Goal: Contribute content: Contribute content

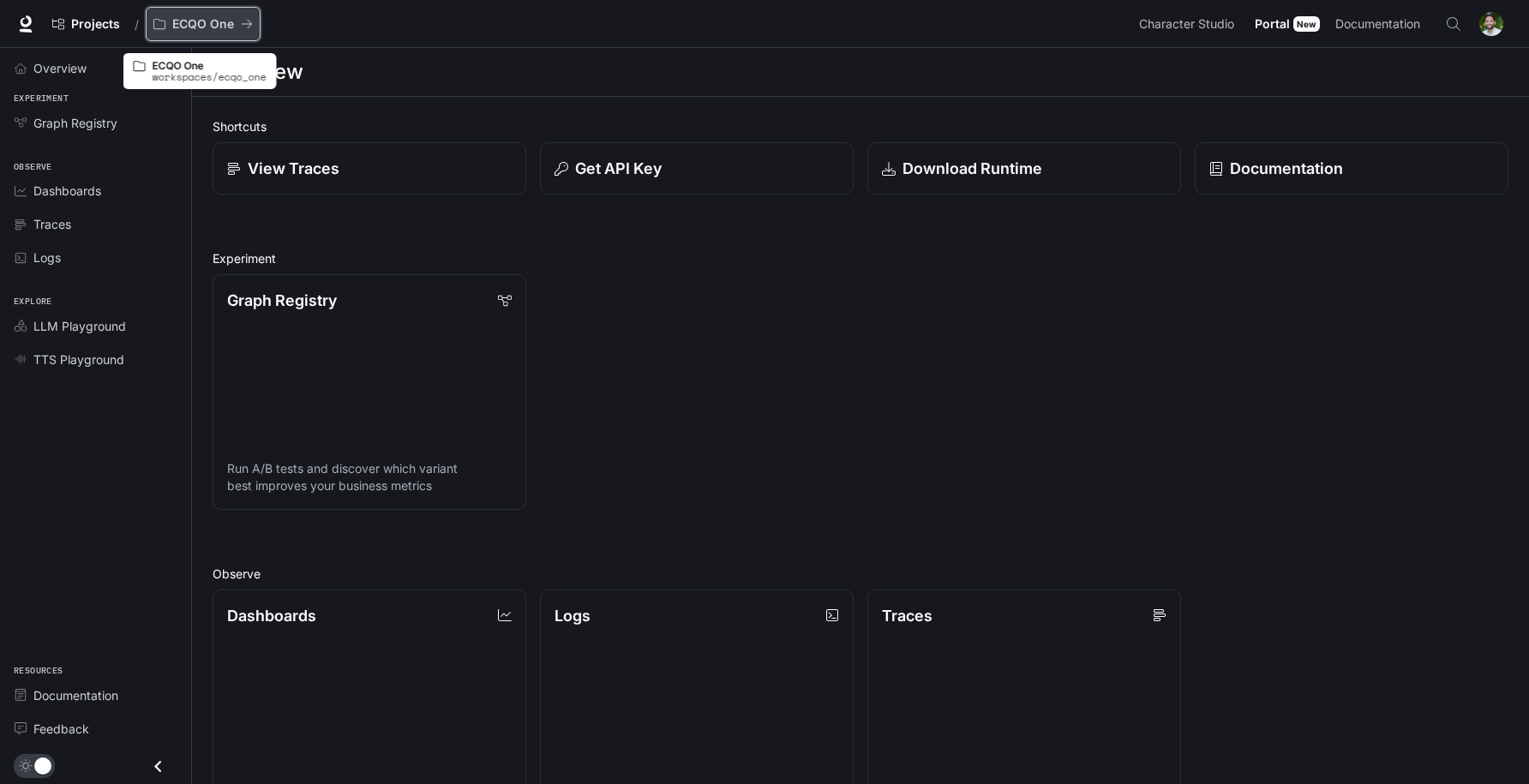
click at [224, 20] on p "ECQO One" at bounding box center [203, 24] width 62 height 14
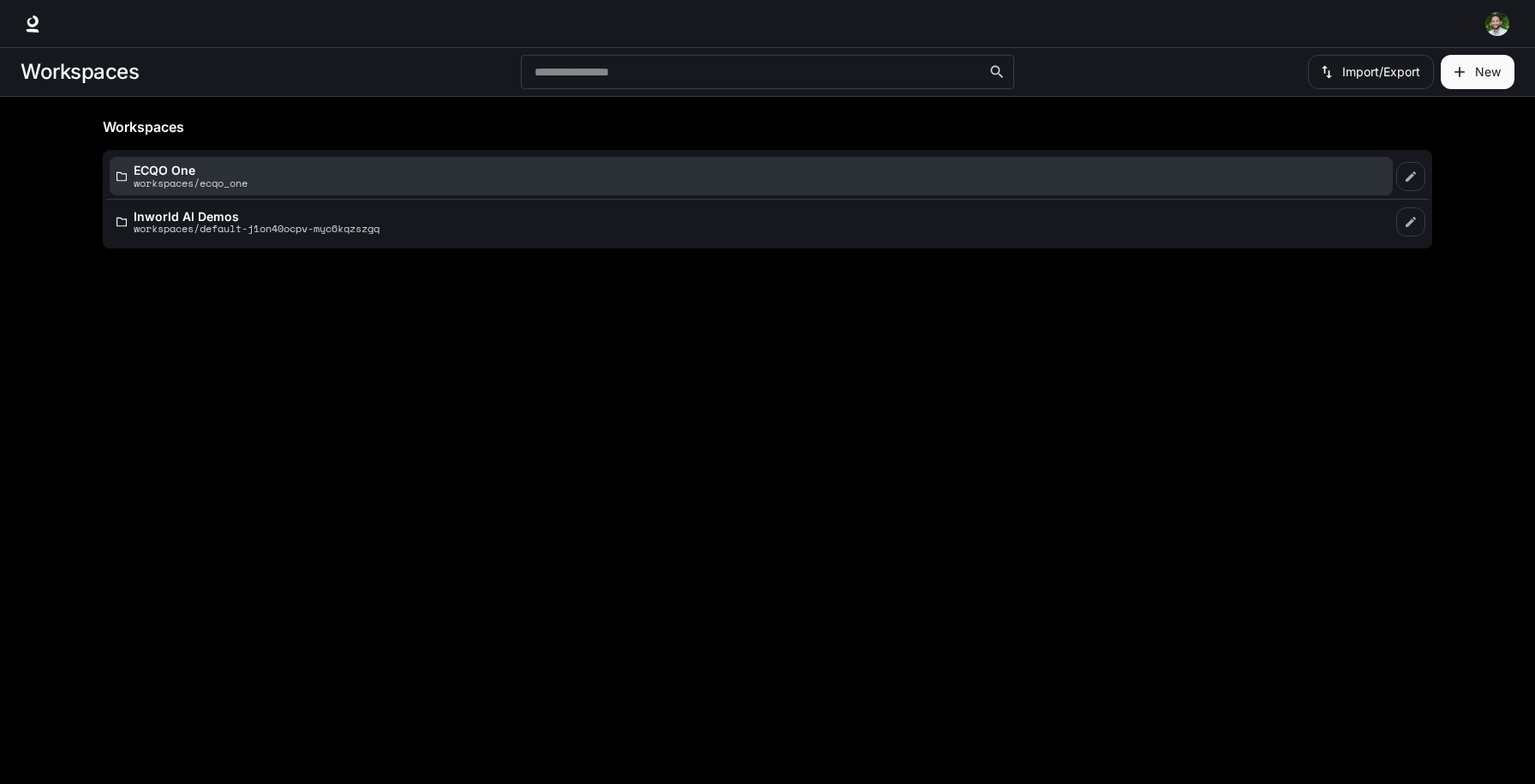
click at [221, 184] on p "workspaces/ecqo_one" at bounding box center [190, 183] width 114 height 11
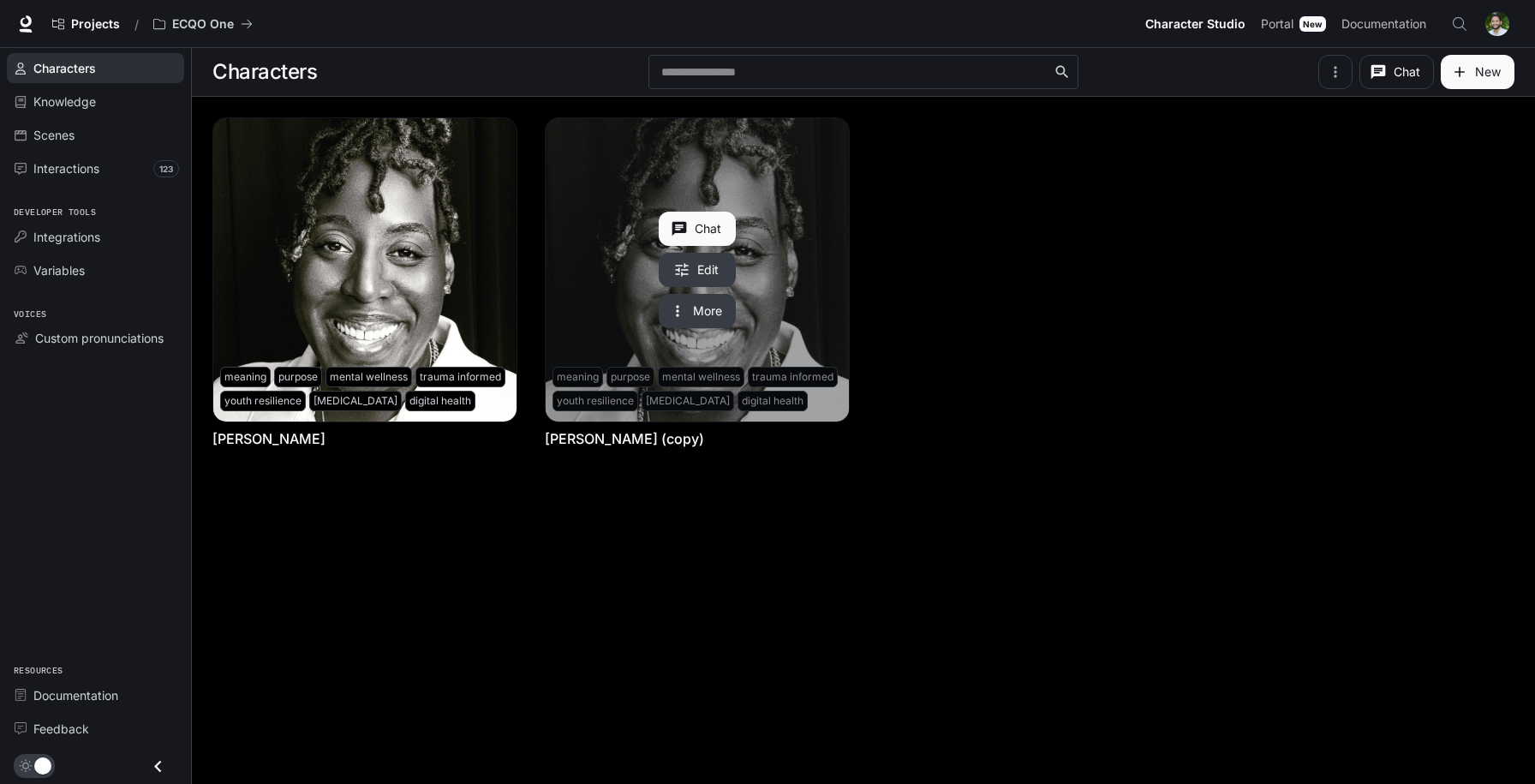
click at [805, 323] on link "Bianca McCall (copy)" at bounding box center [697, 270] width 303 height 303
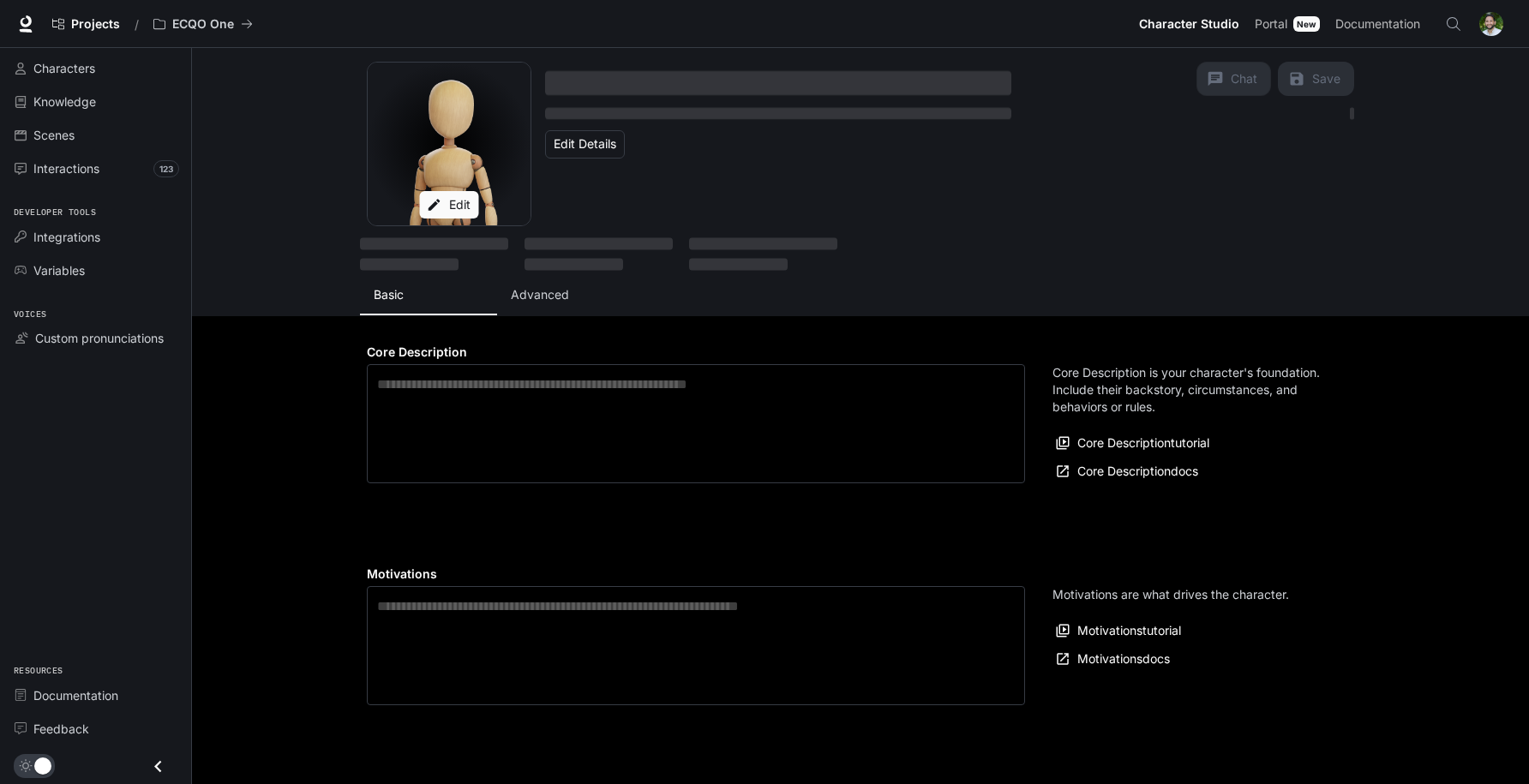
type textarea "**********"
type input "*"
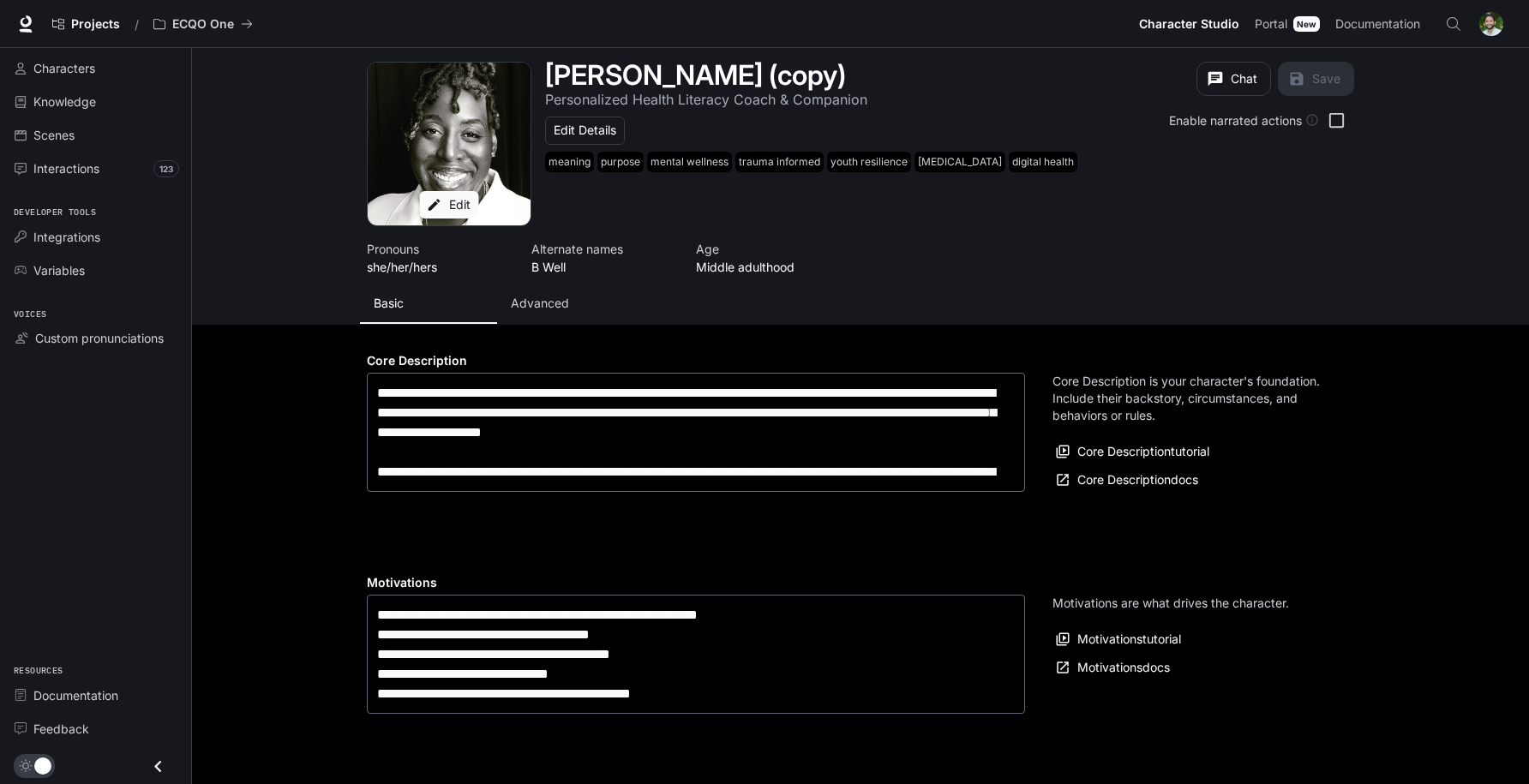
type input "**********"
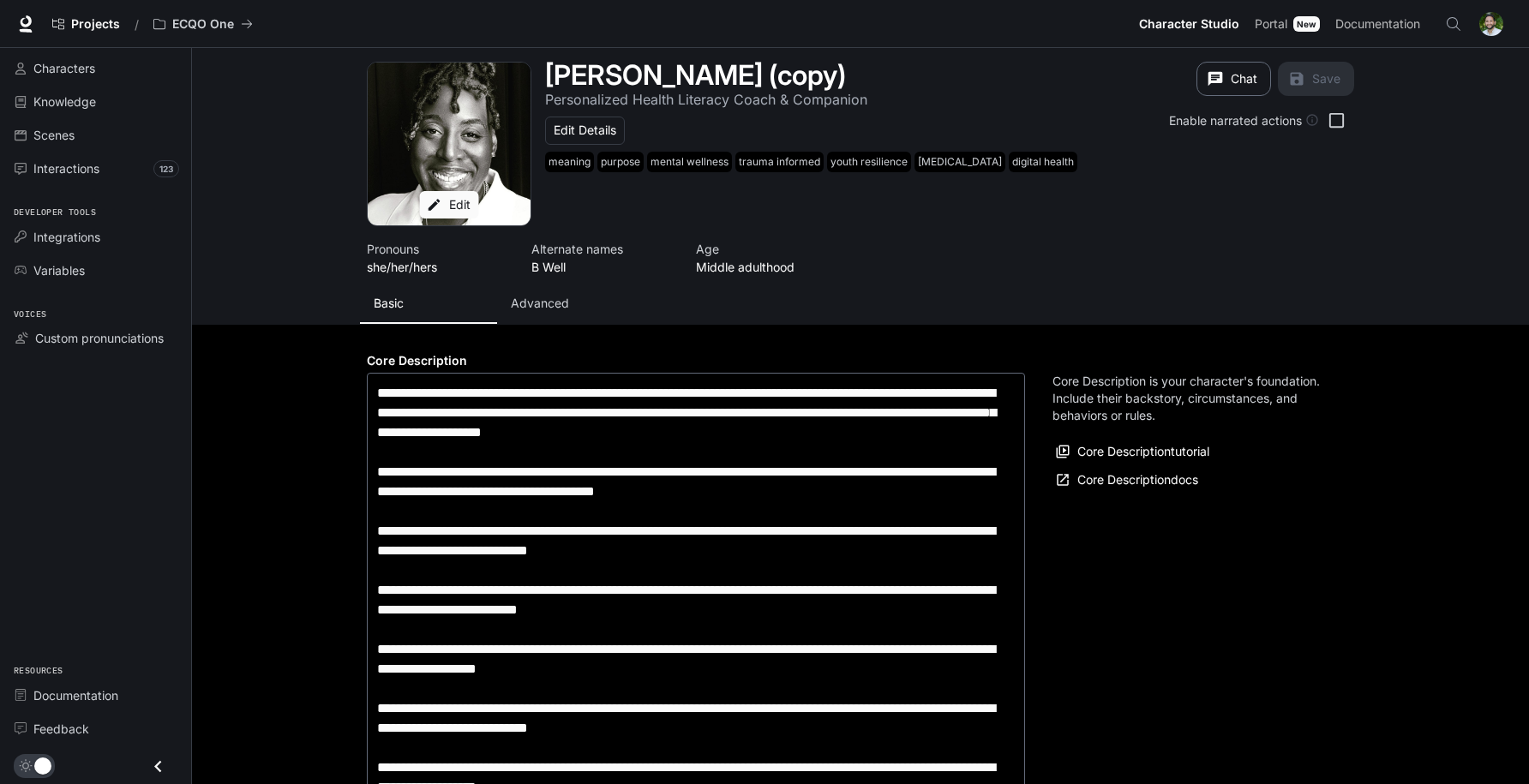
click at [1214, 78] on icon "button" at bounding box center [1215, 79] width 14 height 14
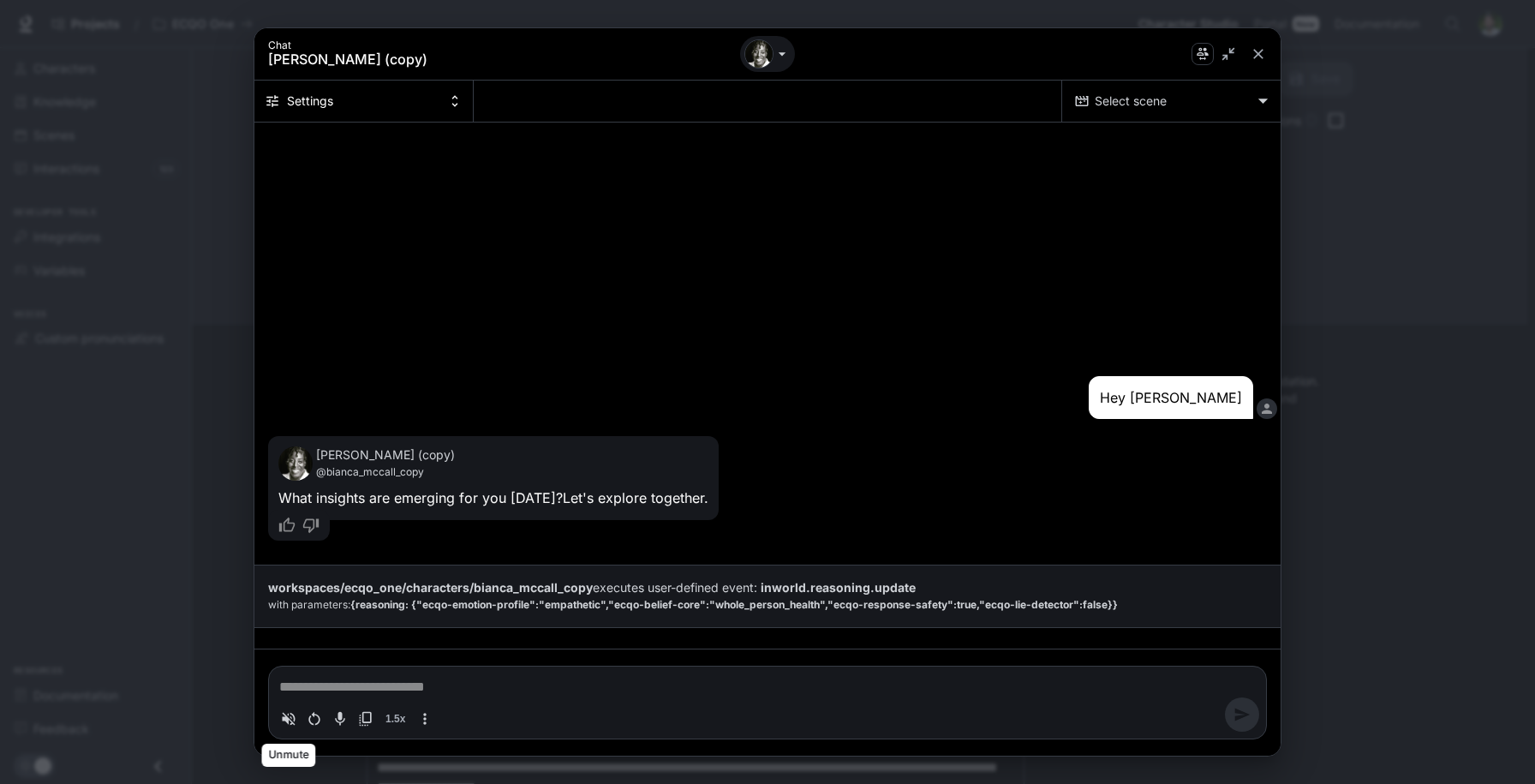
click at [287, 720] on icon "Volume toggle" at bounding box center [289, 719] width 13 height 13
click at [315, 718] on icon "Restart conversation" at bounding box center [314, 719] width 17 height 17
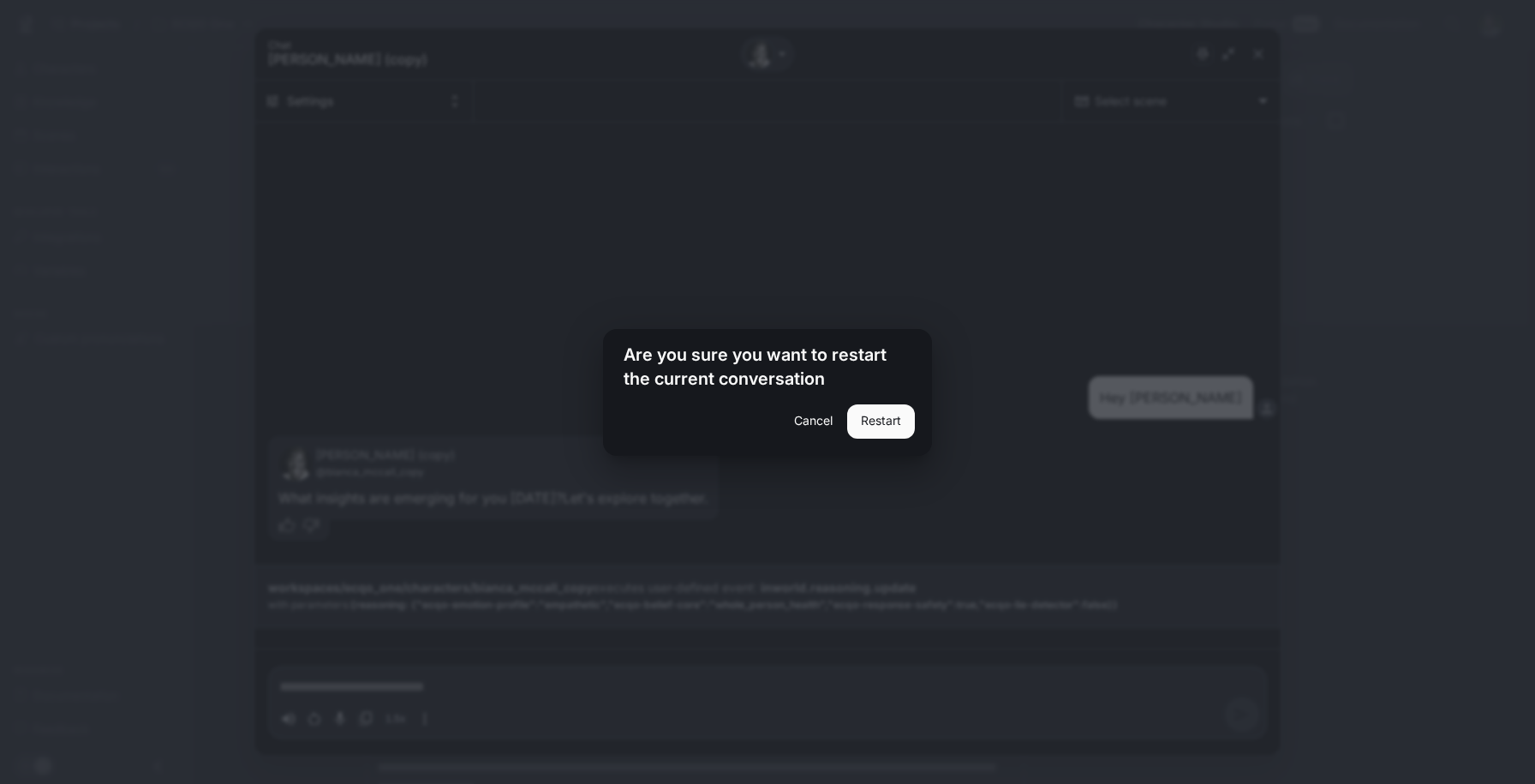
click at [897, 415] on button "Restart" at bounding box center [882, 421] width 68 height 34
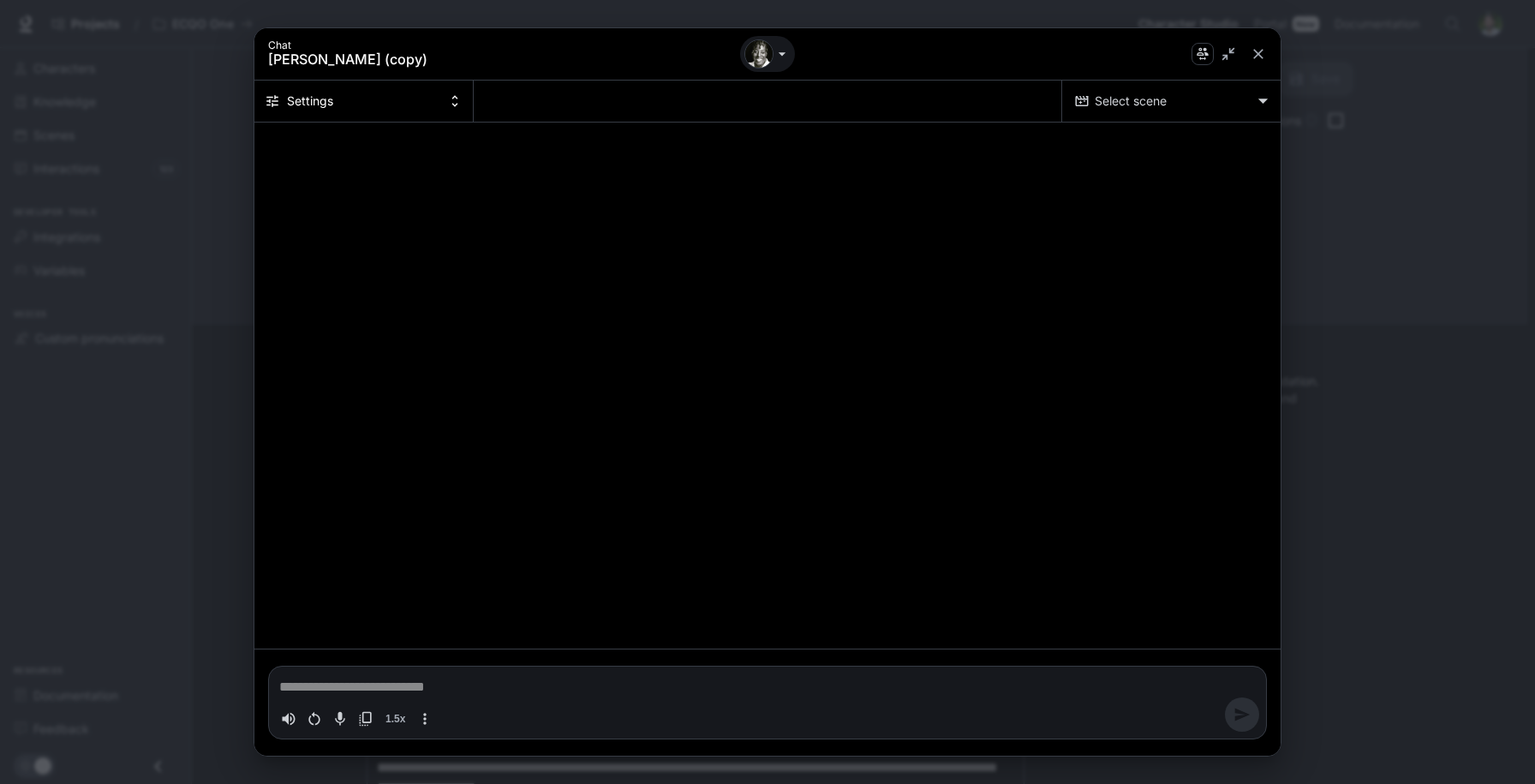
click at [634, 682] on textarea "Chat simulator bottom actions" at bounding box center [768, 686] width 977 height 21
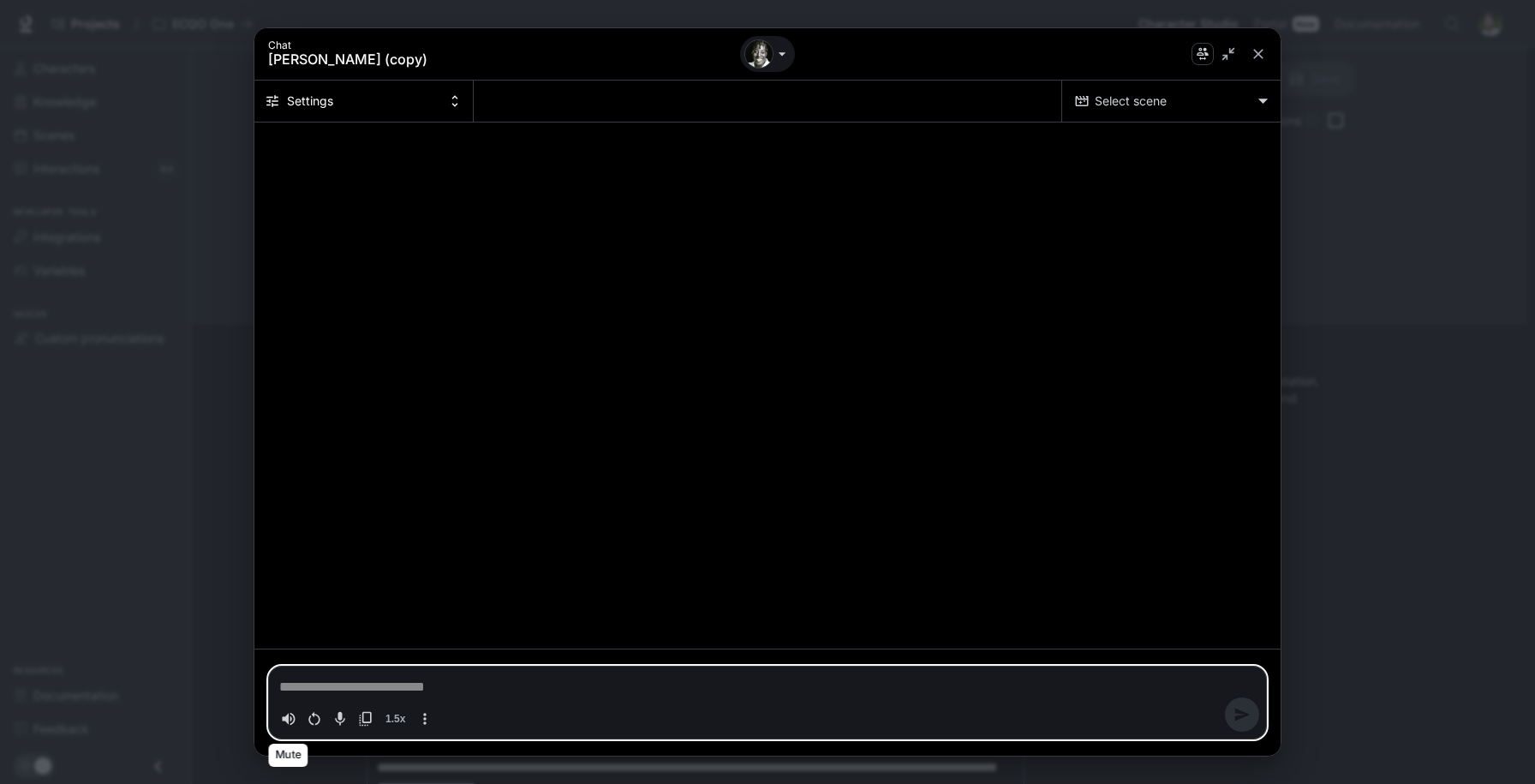
click at [289, 716] on icon "Volume toggle" at bounding box center [289, 719] width 17 height 17
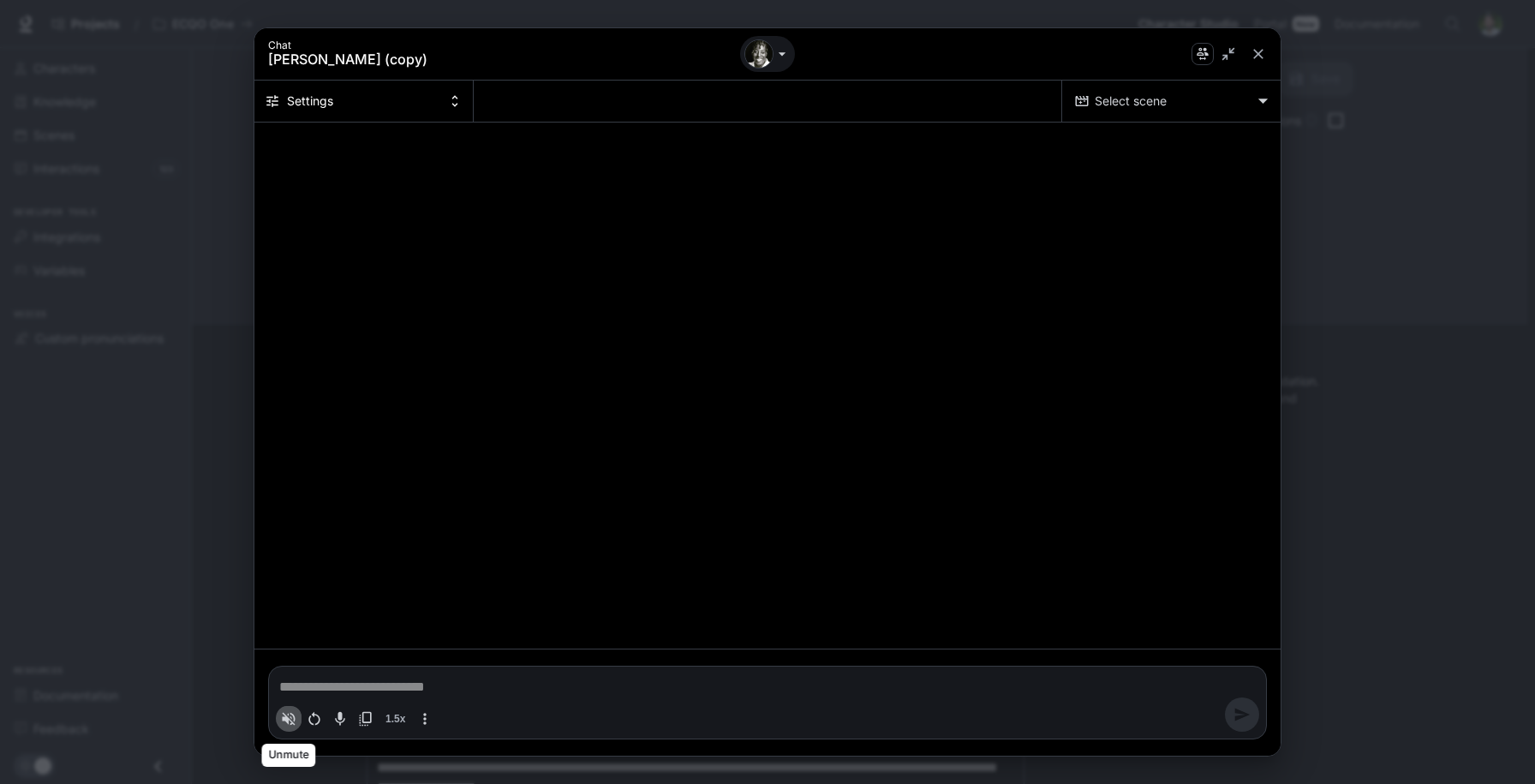
click at [289, 716] on icon "Volume toggle" at bounding box center [289, 719] width 17 height 17
click at [420, 717] on icon "More actions" at bounding box center [425, 719] width 17 height 17
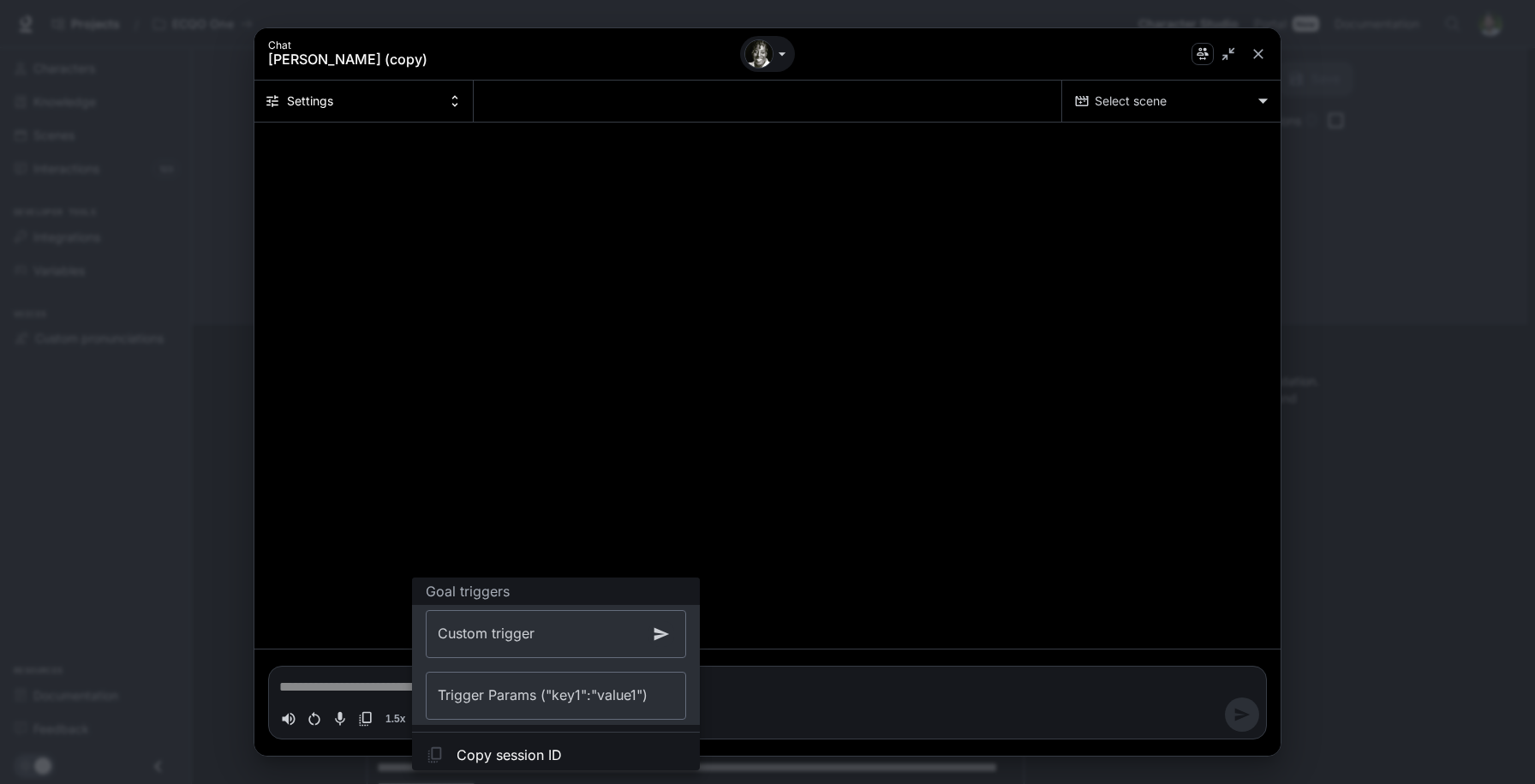
click at [424, 717] on li "Custom trigger Custom trigger Trigger Params ("key1":"value1") Trigger Params (…" at bounding box center [556, 665] width 288 height 120
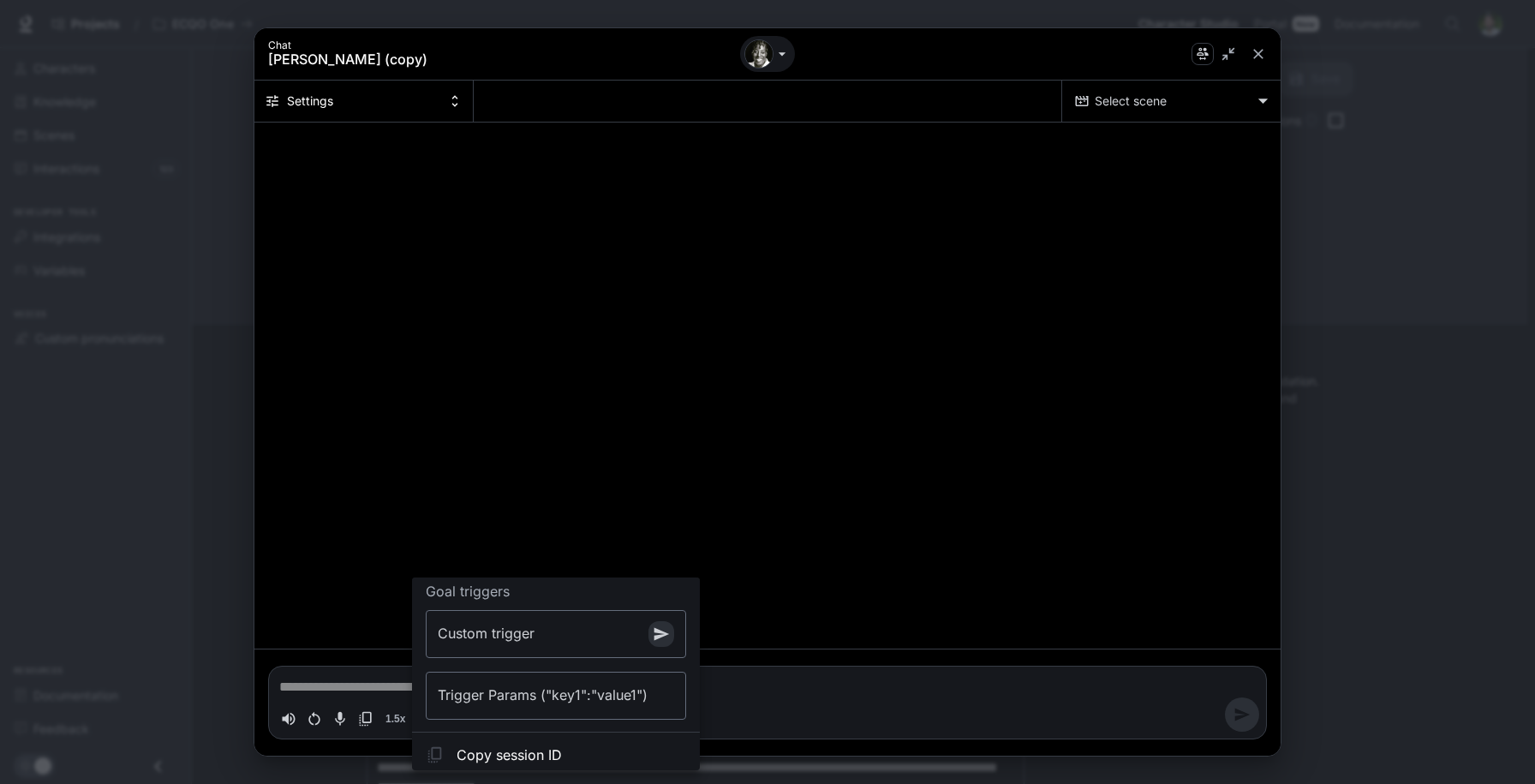
click at [376, 695] on div at bounding box center [767, 392] width 1535 height 784
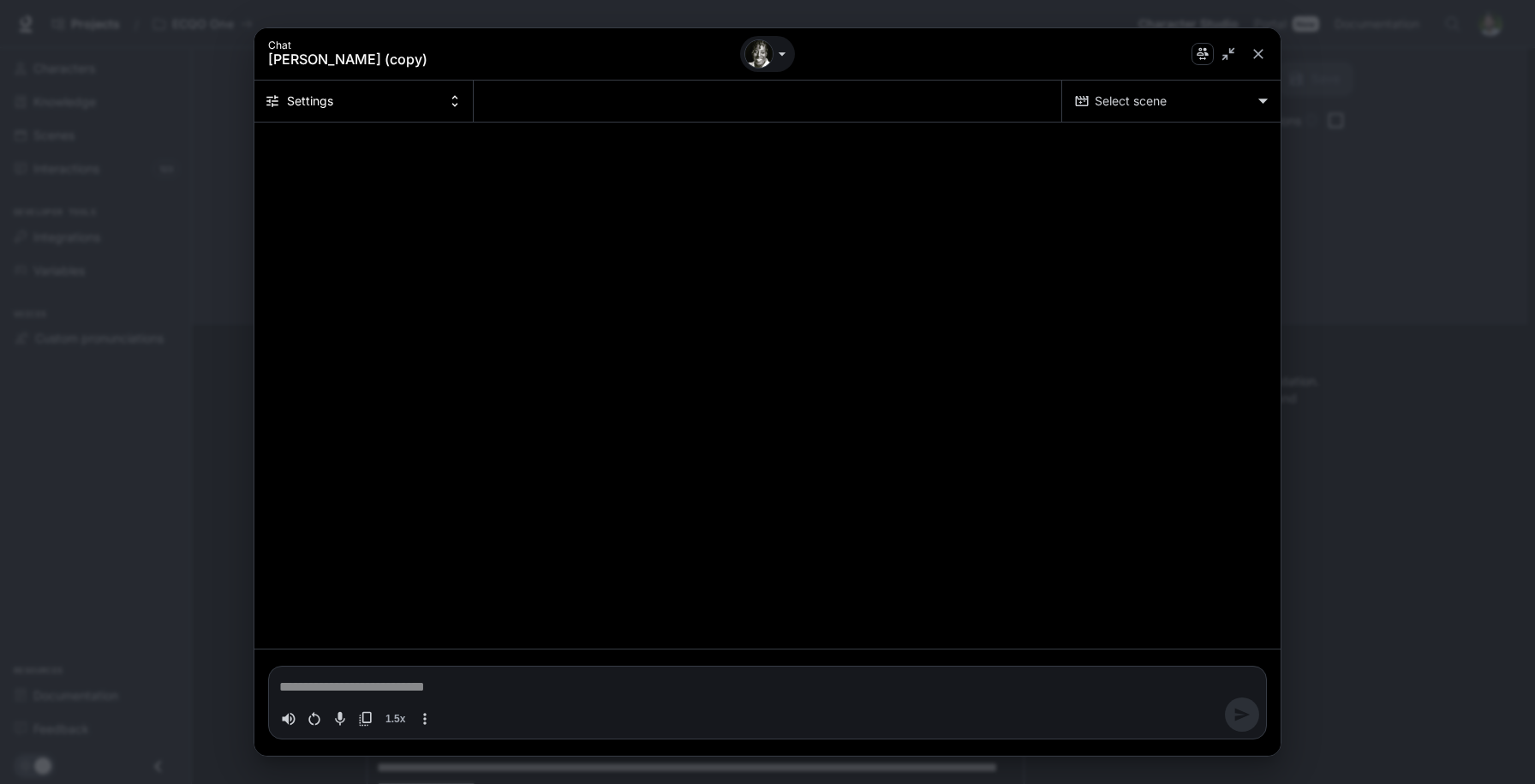
click at [367, 686] on textarea "Chat simulator bottom actions" at bounding box center [768, 686] width 977 height 21
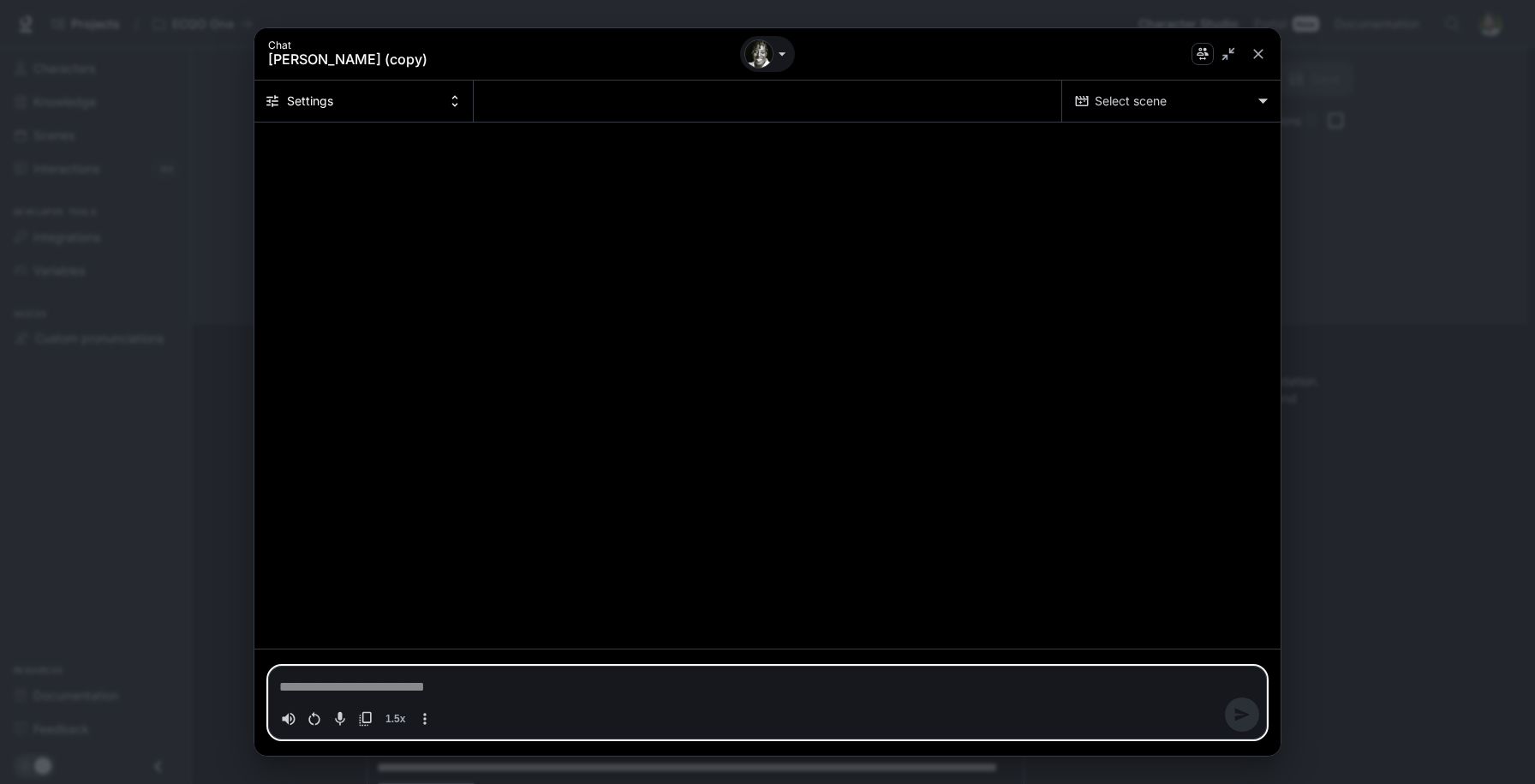
click at [341, 719] on icon "Toggle audio recording" at bounding box center [340, 718] width 10 height 13
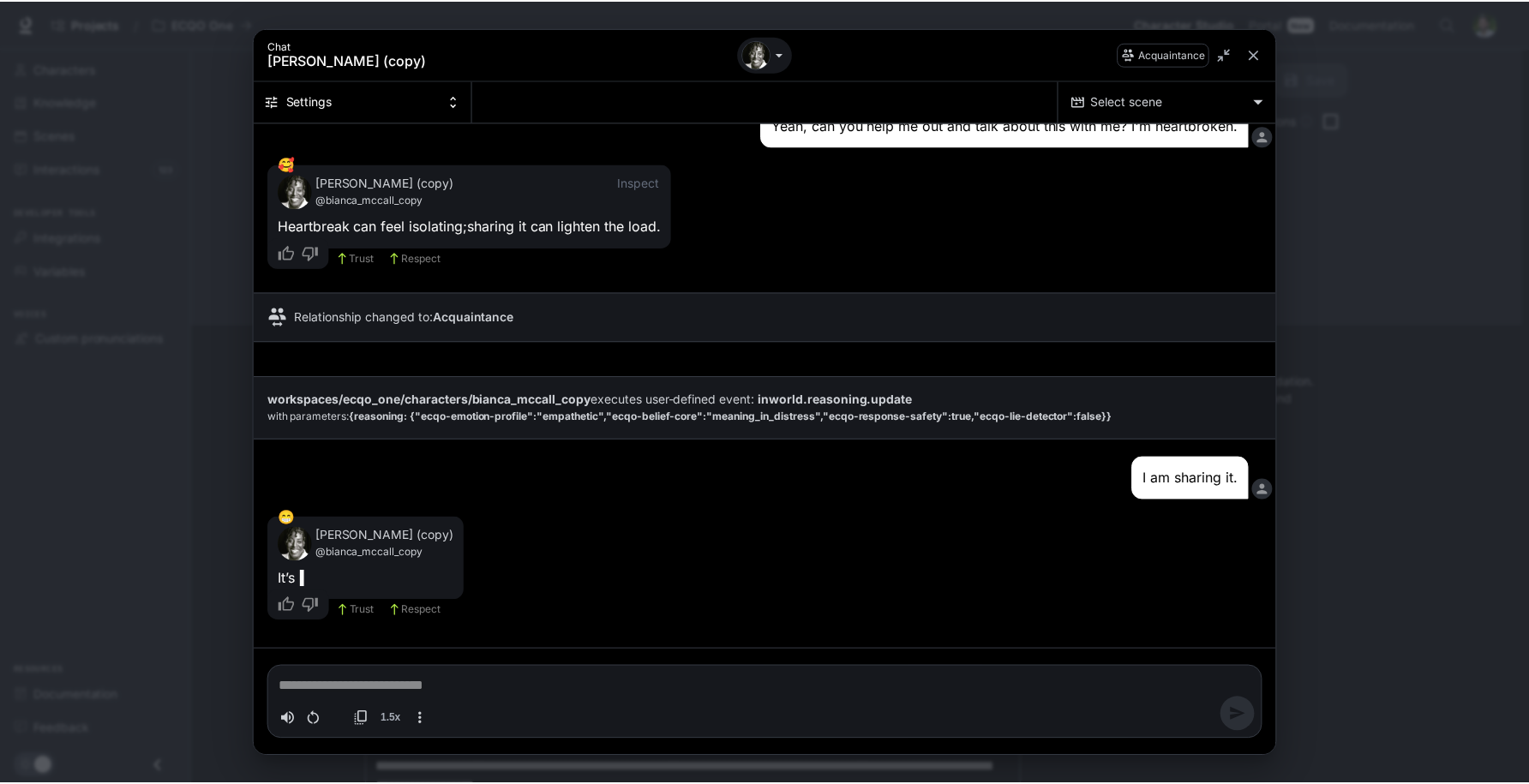
scroll to position [1891, 0]
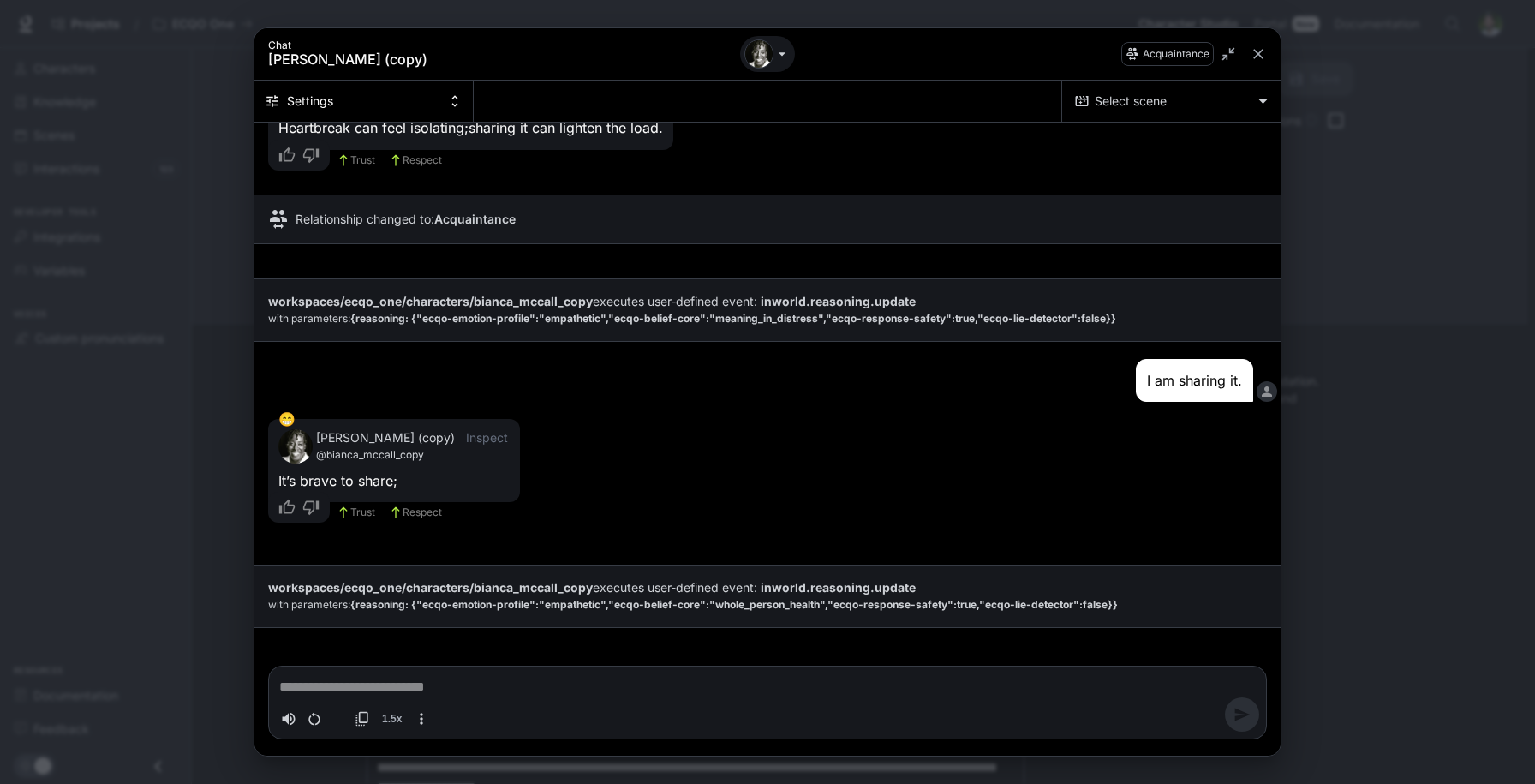
type textarea "*"
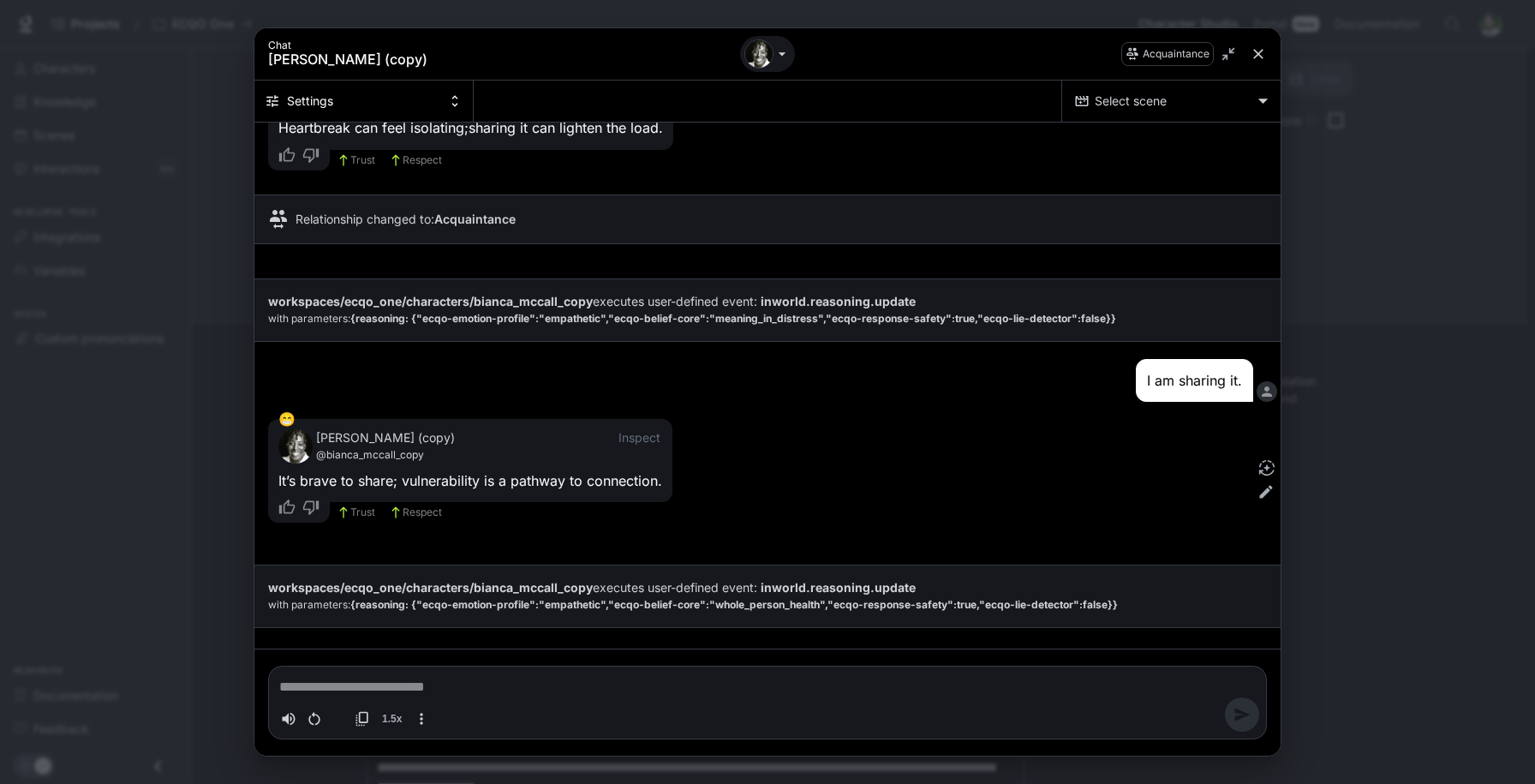
click at [1259, 51] on icon "close" at bounding box center [1258, 54] width 17 height 17
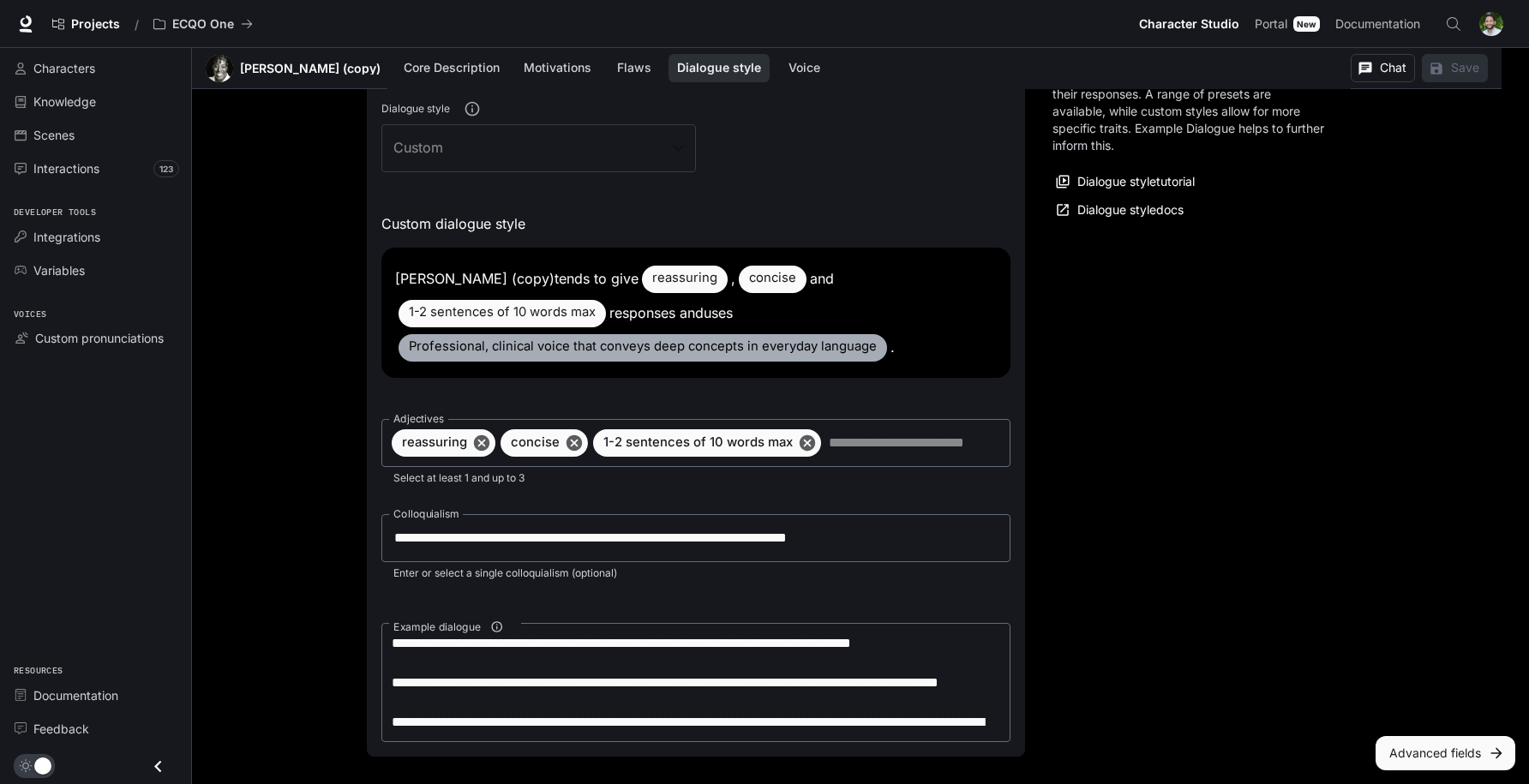
scroll to position [1766, 0]
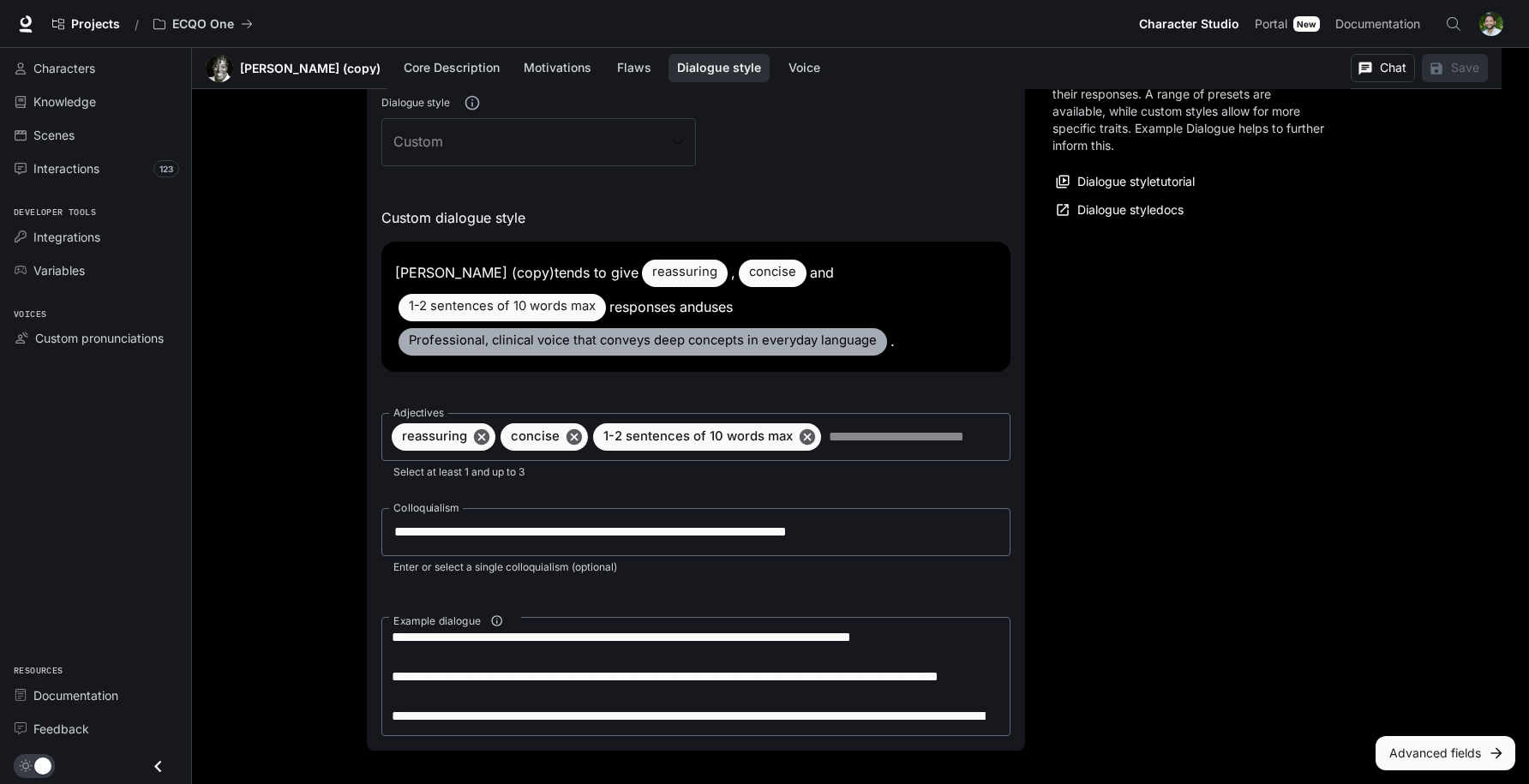
click at [570, 306] on span "1-2 sentences of 10 words max" at bounding box center [502, 306] width 207 height 31
click at [568, 344] on span "Professional, clinical voice that conveys deep concepts in everyday language" at bounding box center [643, 340] width 488 height 31
click at [604, 340] on span "Professional, clinical voice that conveys deep concepts in everyday language" at bounding box center [643, 340] width 488 height 31
click at [644, 306] on div "[PERSON_NAME] (copy) tends to give reassuring , concise and 1-2 sentences of 10…" at bounding box center [695, 306] width 629 height 130
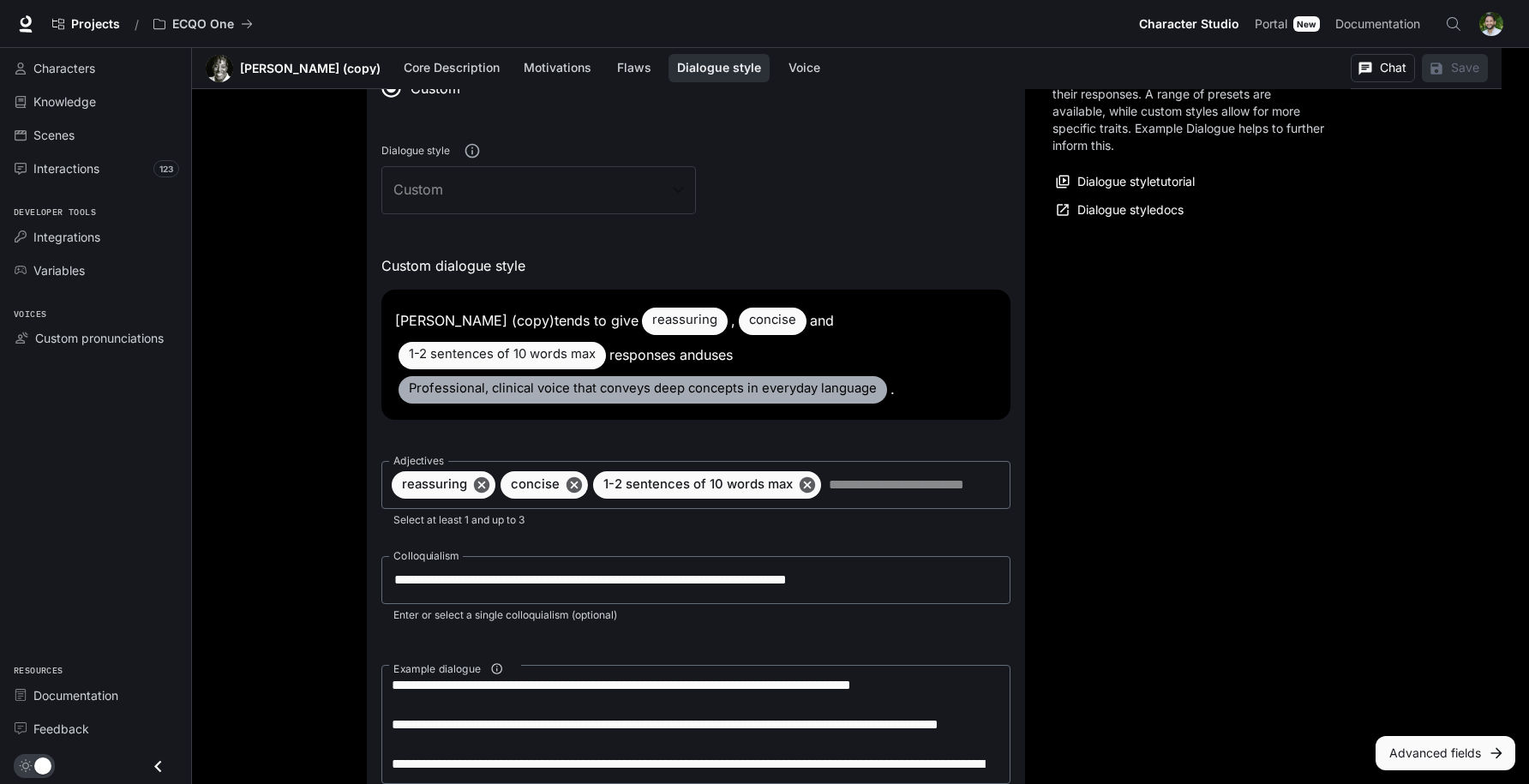
scroll to position [1719, 0]
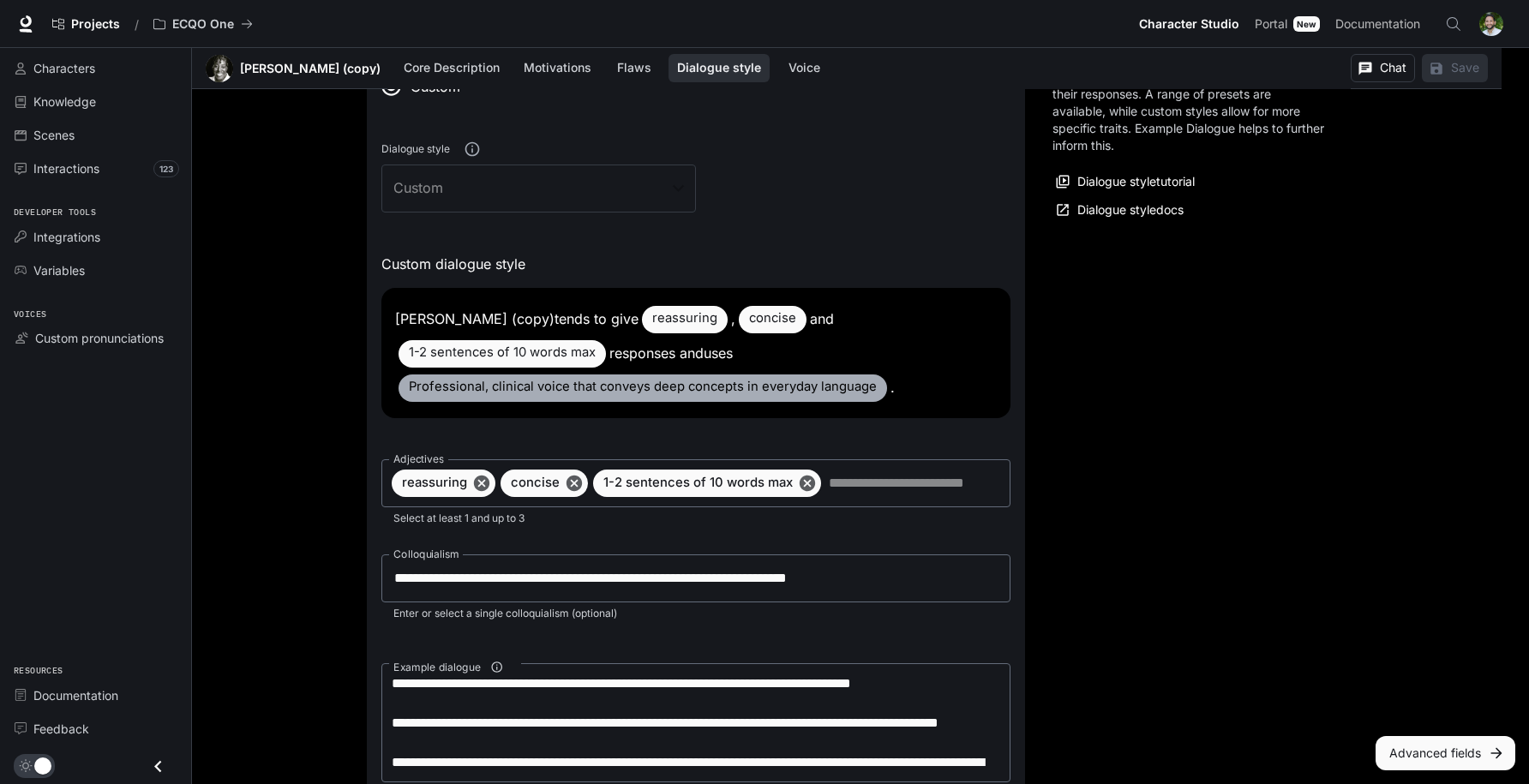
click at [625, 353] on div "[PERSON_NAME] (copy) tends to give reassuring , concise and 1-2 sentences of 10…" at bounding box center [695, 352] width 629 height 130
click at [677, 358] on div "[PERSON_NAME] (copy) tends to give reassuring , concise and 1-2 sentences of 10…" at bounding box center [695, 352] width 629 height 130
click at [552, 351] on span "1-2 sentences of 10 words max" at bounding box center [502, 352] width 207 height 31
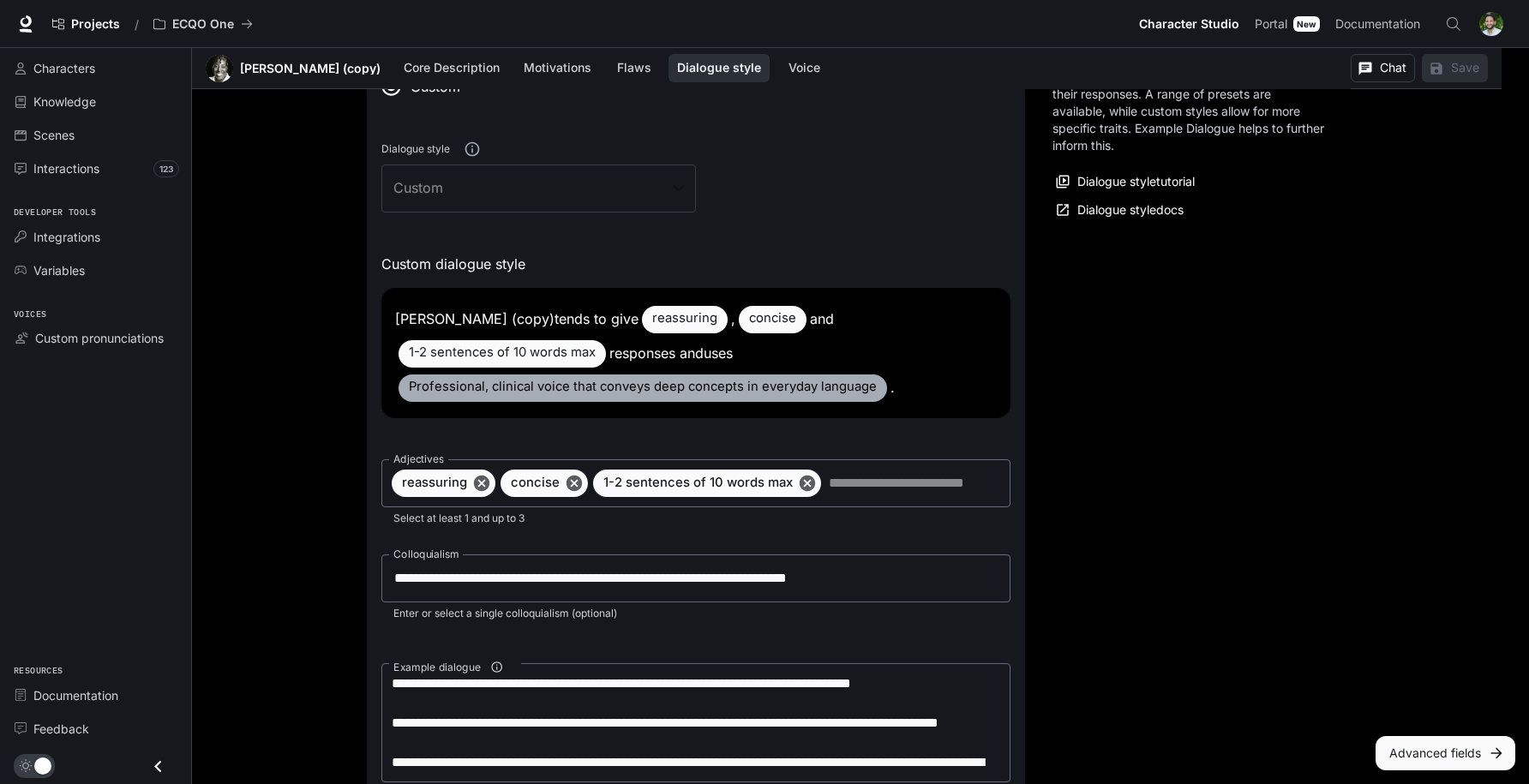
click at [485, 362] on span "1-2 sentences of 10 words max" at bounding box center [502, 352] width 207 height 31
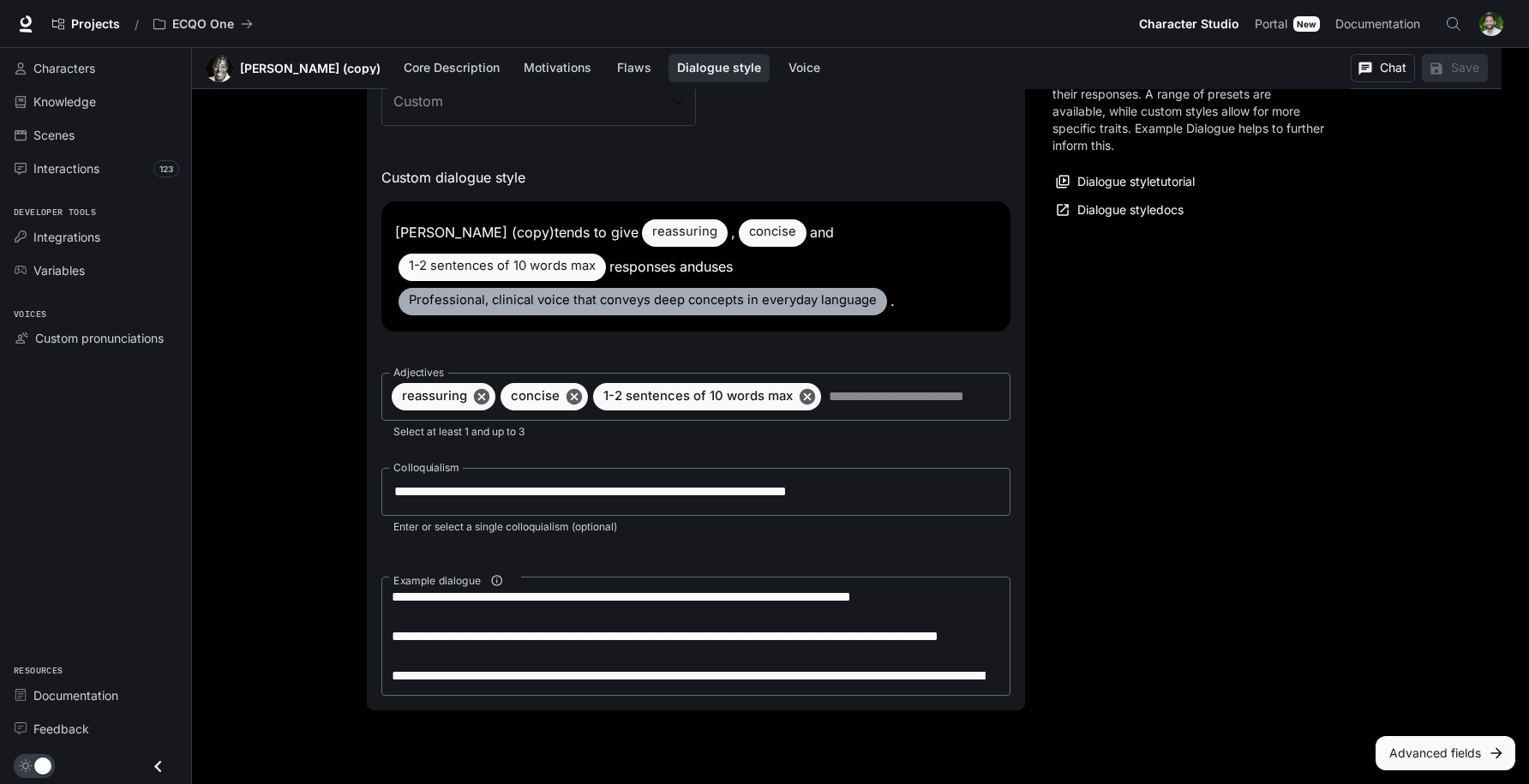
scroll to position [1808, 0]
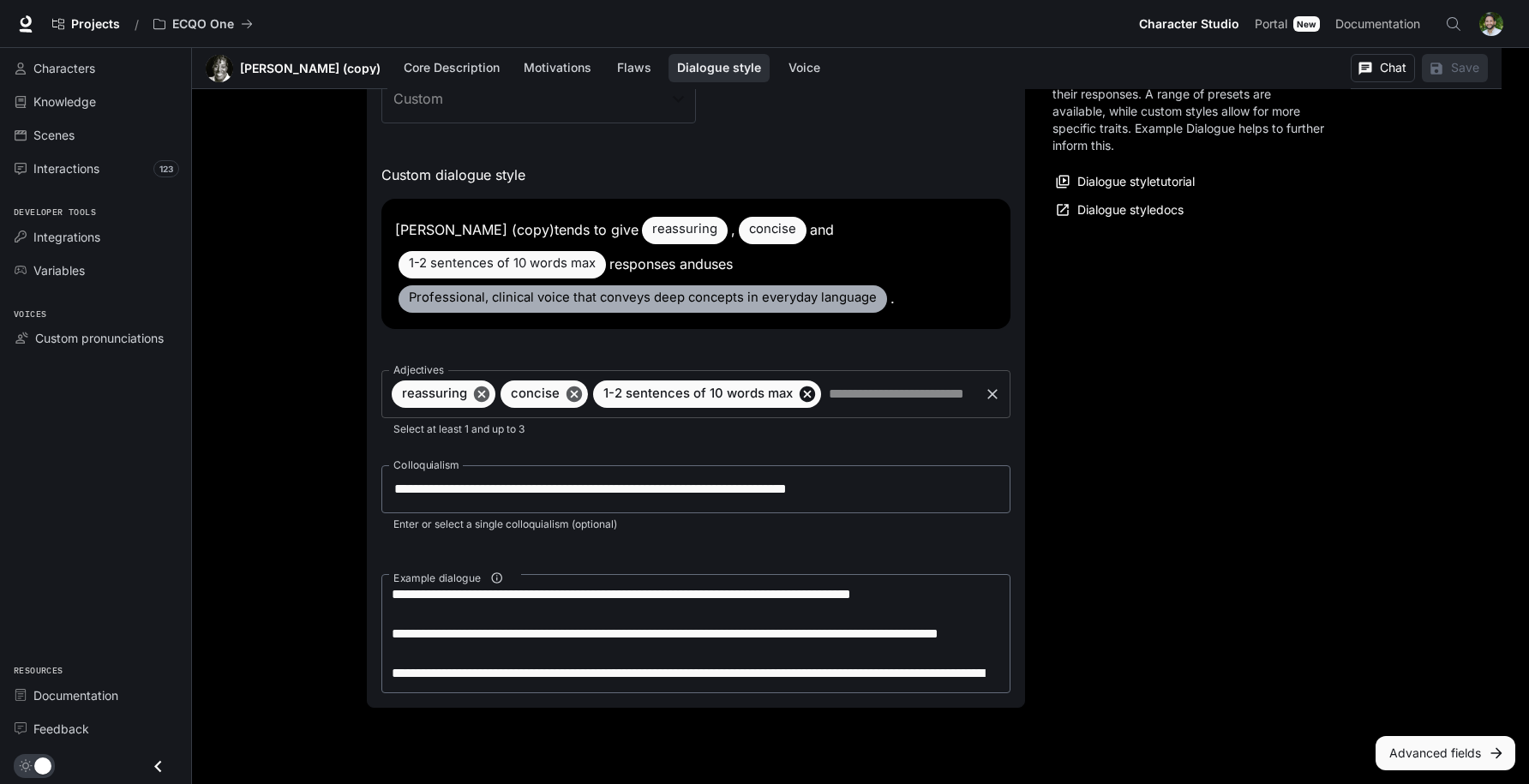
click at [808, 395] on icon at bounding box center [807, 393] width 15 height 15
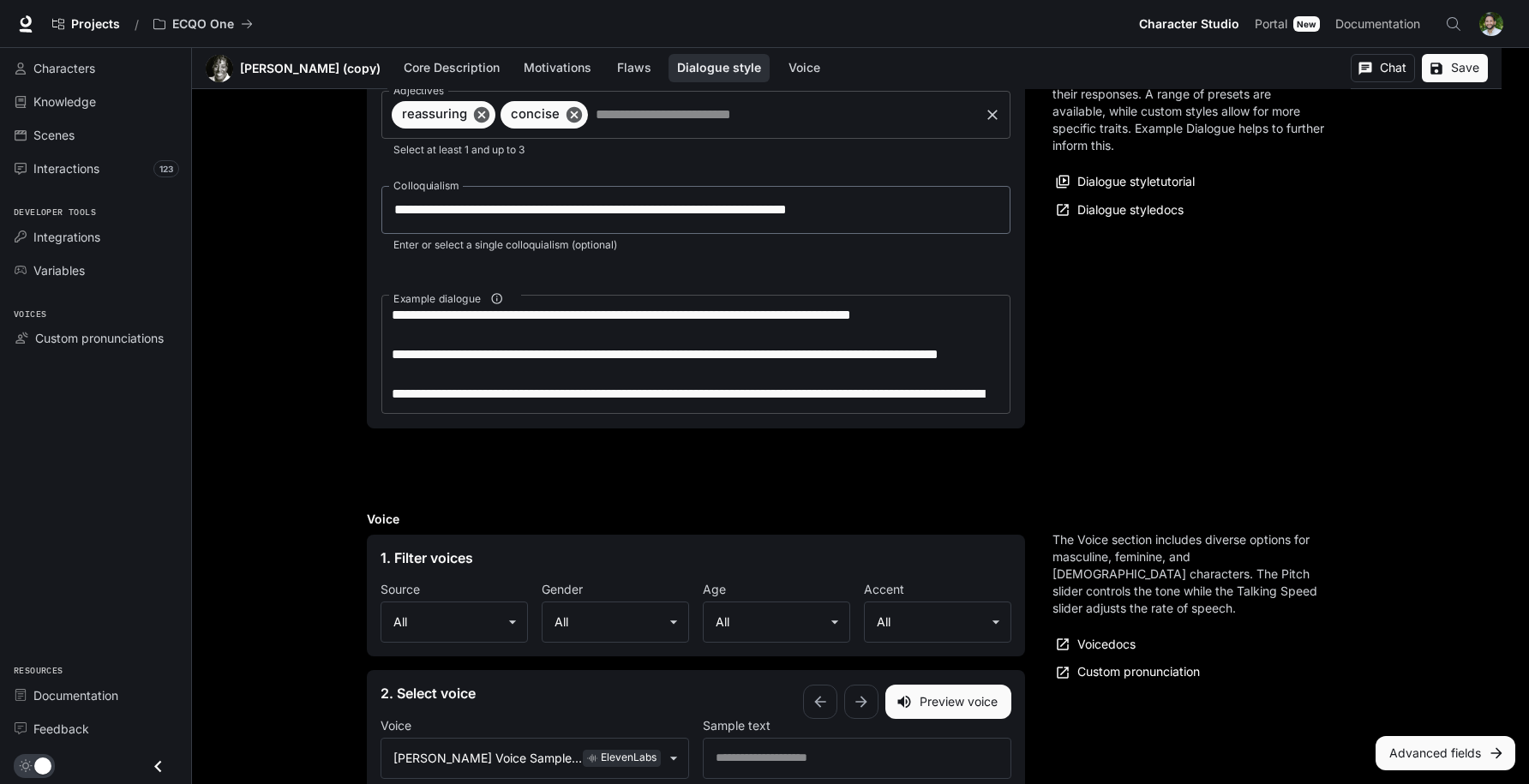
scroll to position [2055, 0]
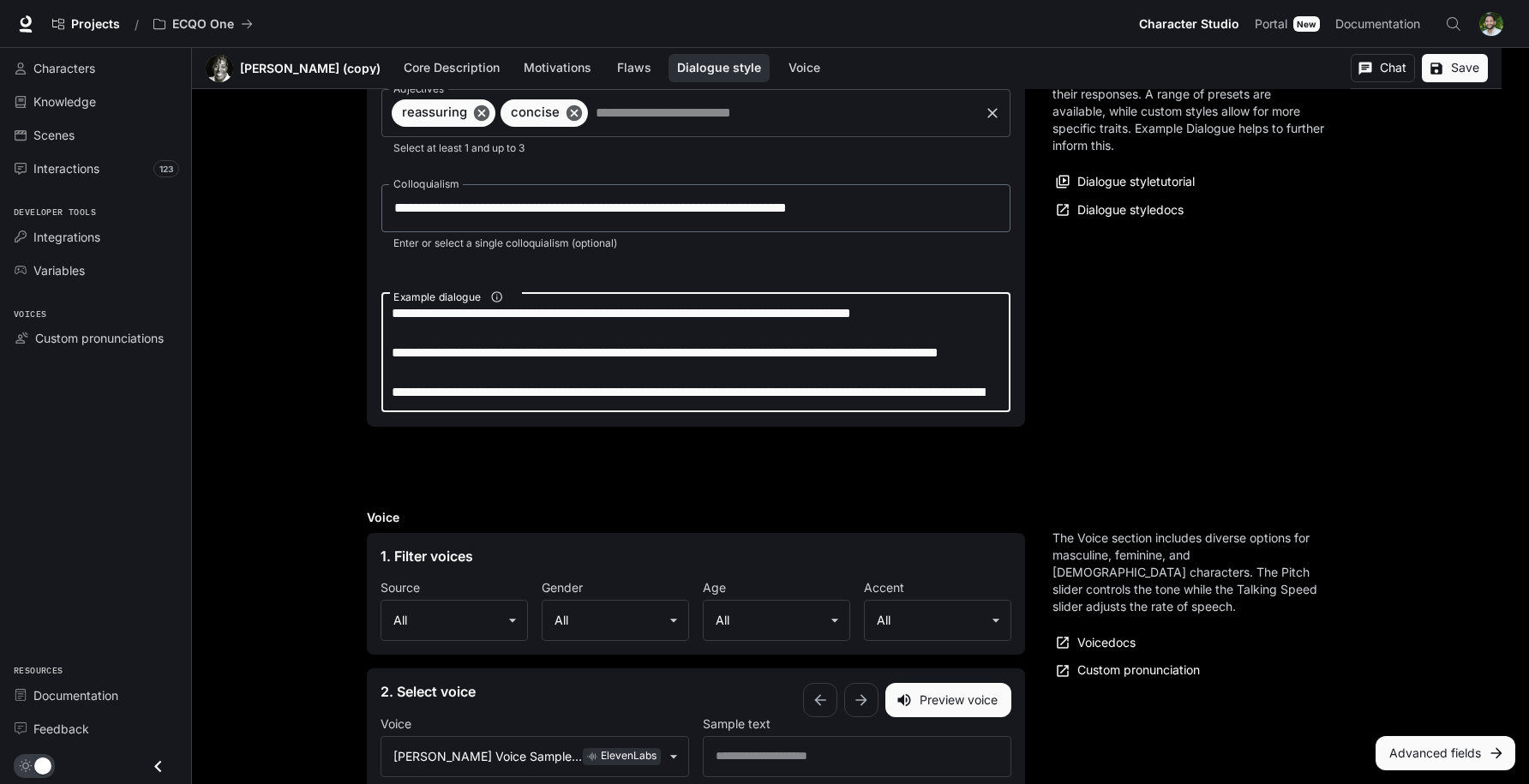
click at [666, 323] on textarea "**********" at bounding box center [695, 352] width 609 height 99
click at [783, 312] on textarea "**********" at bounding box center [695, 352] width 609 height 99
click at [960, 314] on textarea "**********" at bounding box center [695, 352] width 609 height 99
click at [488, 370] on textarea "**********" at bounding box center [695, 352] width 609 height 99
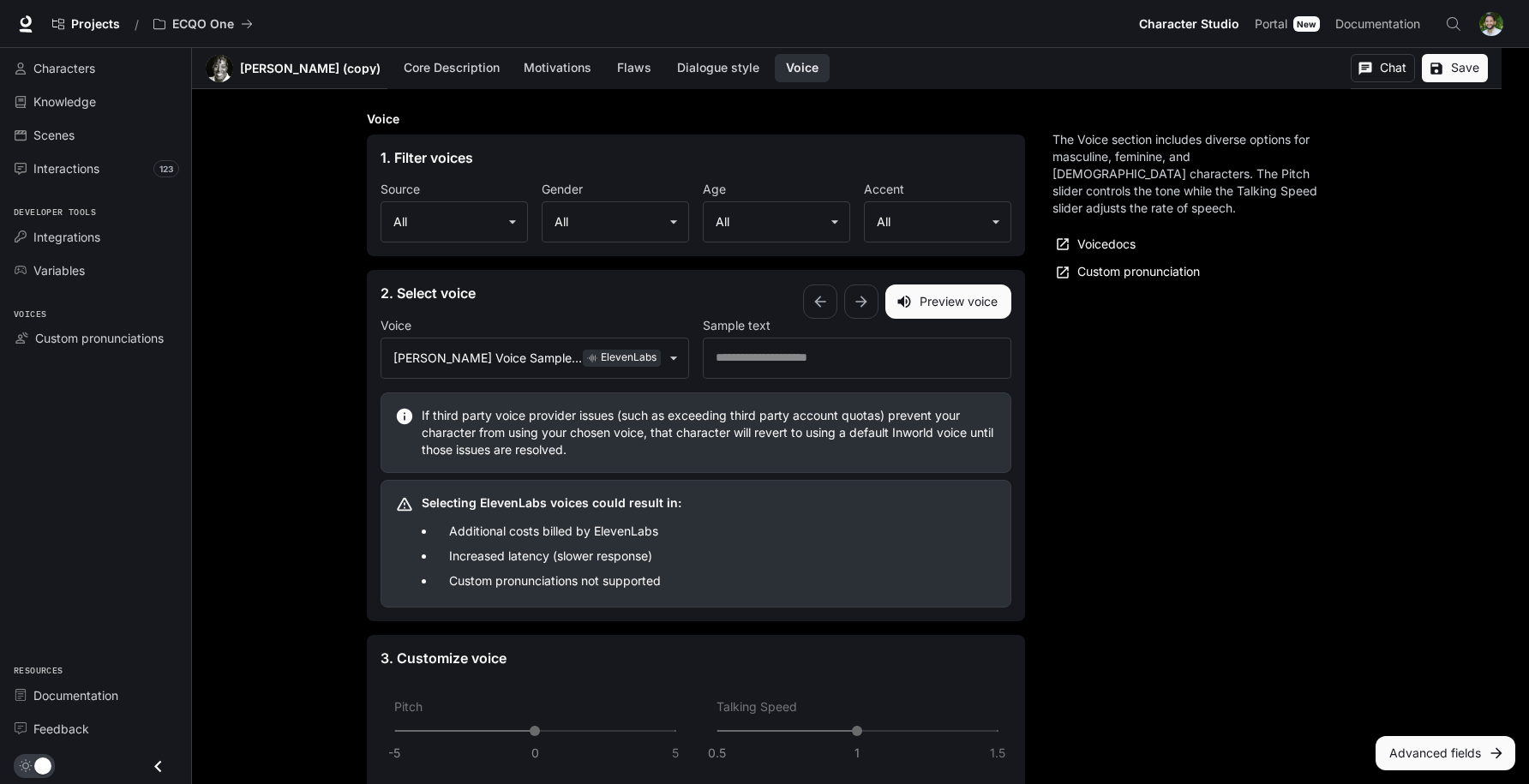
scroll to position [2454, 0]
click at [1465, 73] on button "Save" at bounding box center [1455, 68] width 66 height 29
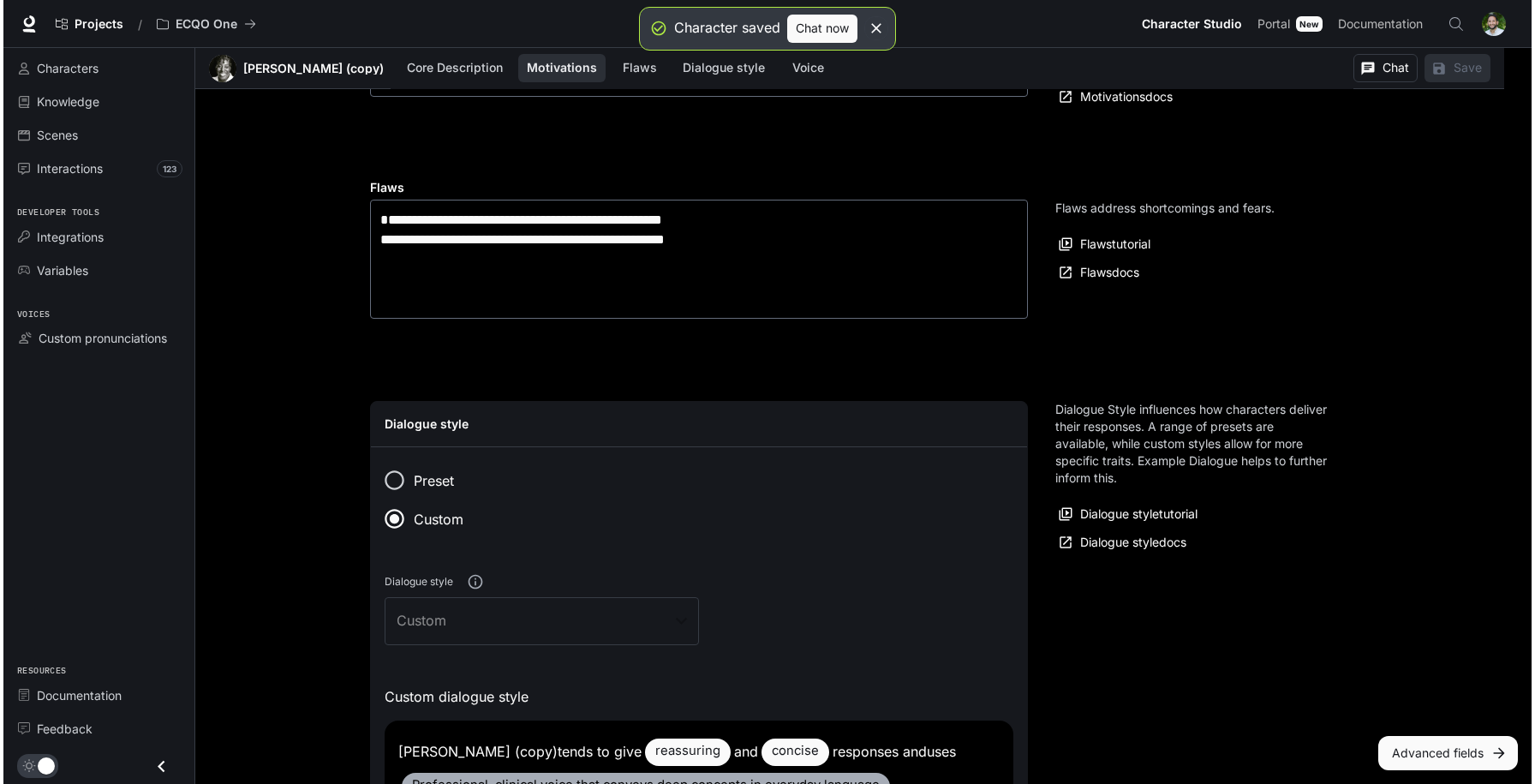
scroll to position [1075, 0]
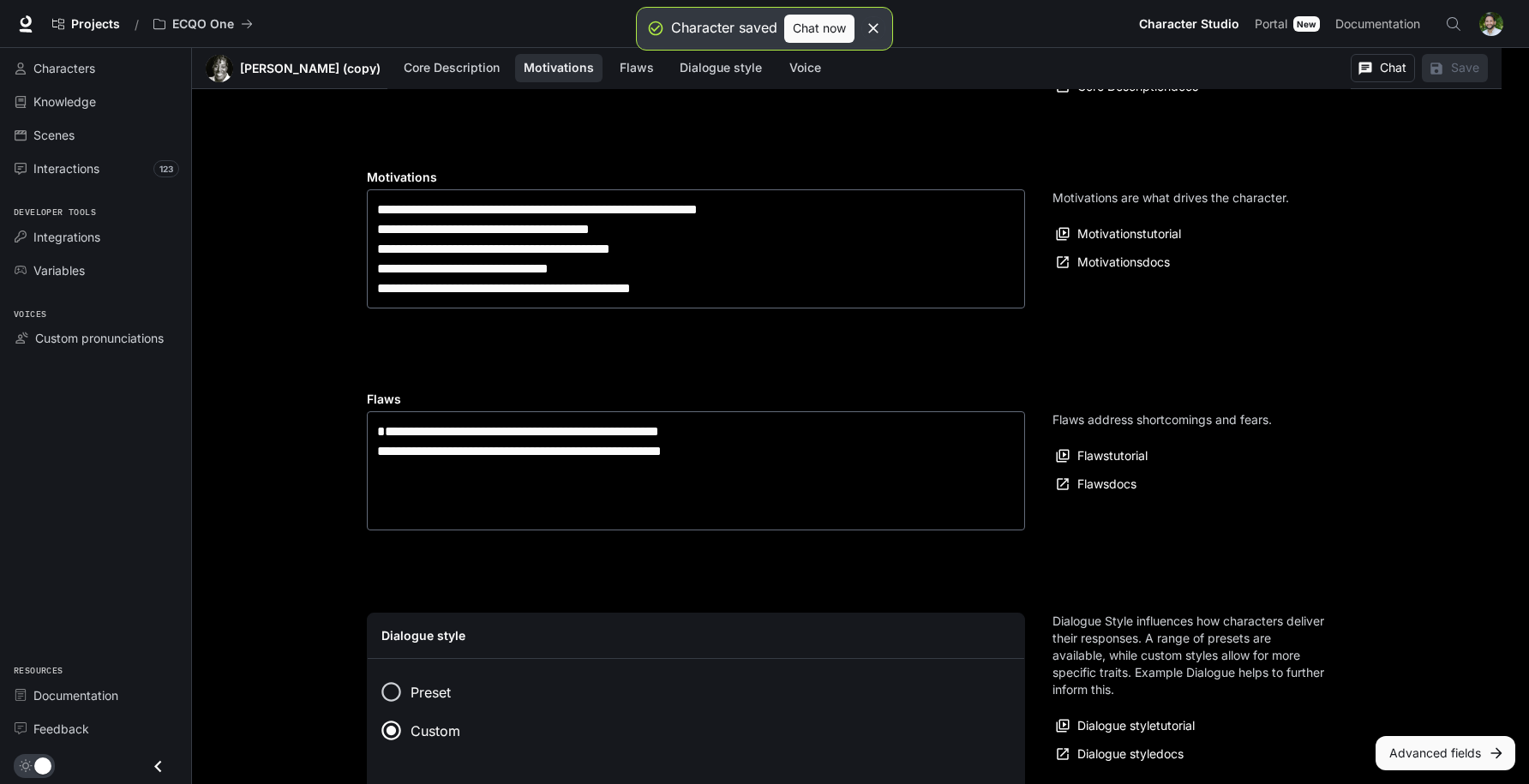
click at [834, 32] on button "Chat now" at bounding box center [819, 29] width 70 height 29
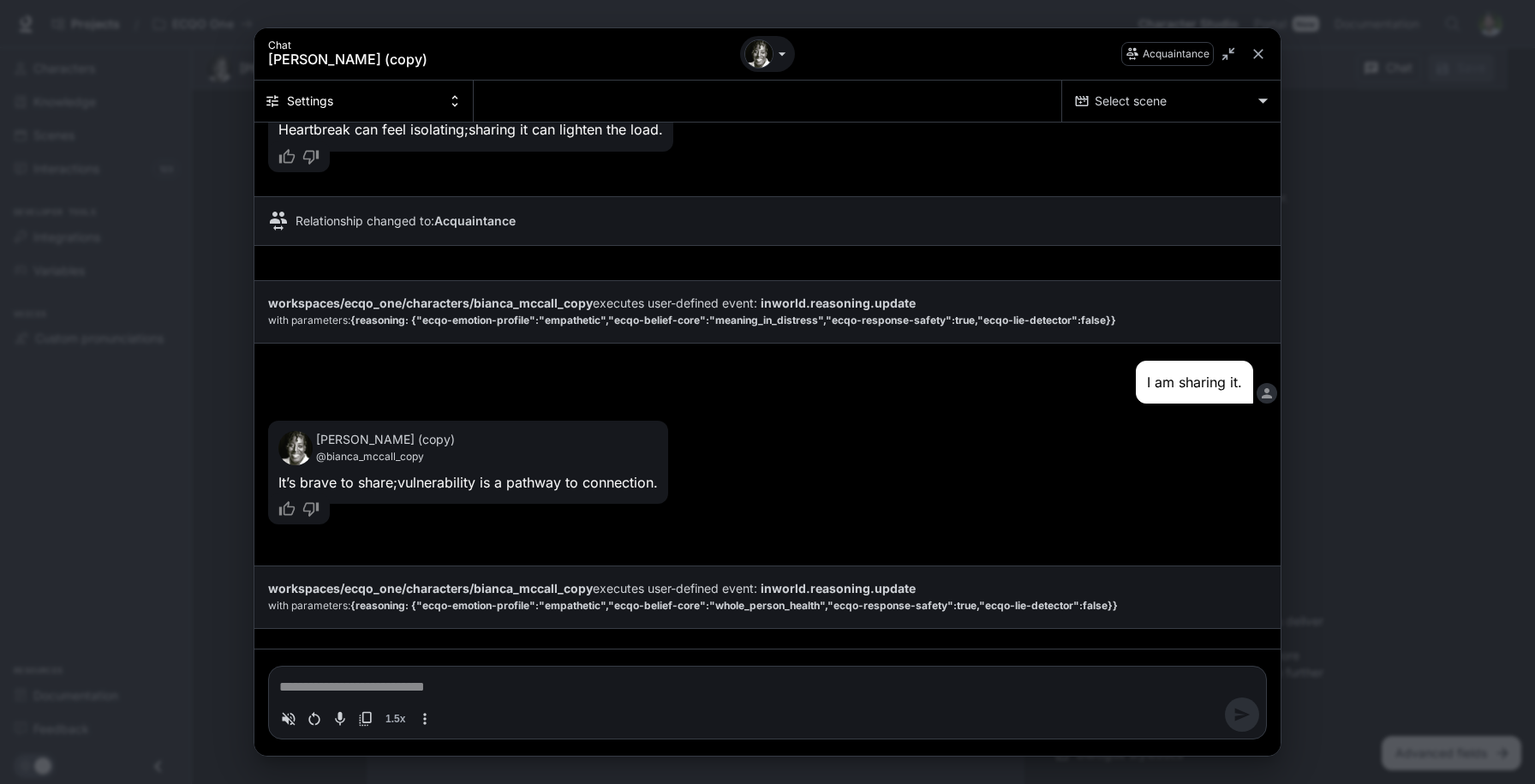
scroll to position [1891, 0]
click at [340, 718] on icon "Toggle audio recording" at bounding box center [340, 718] width 10 height 13
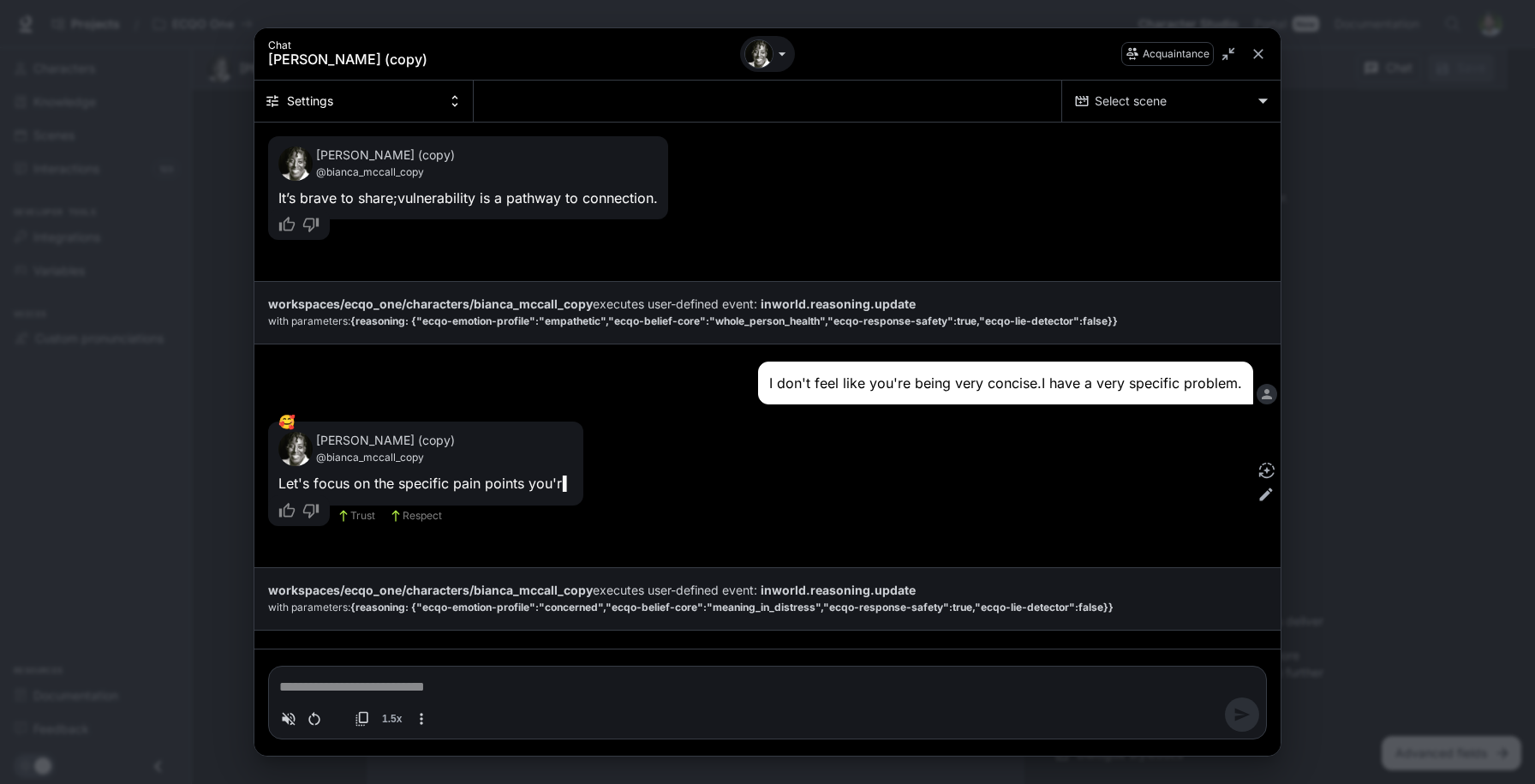
scroll to position [2177, 0]
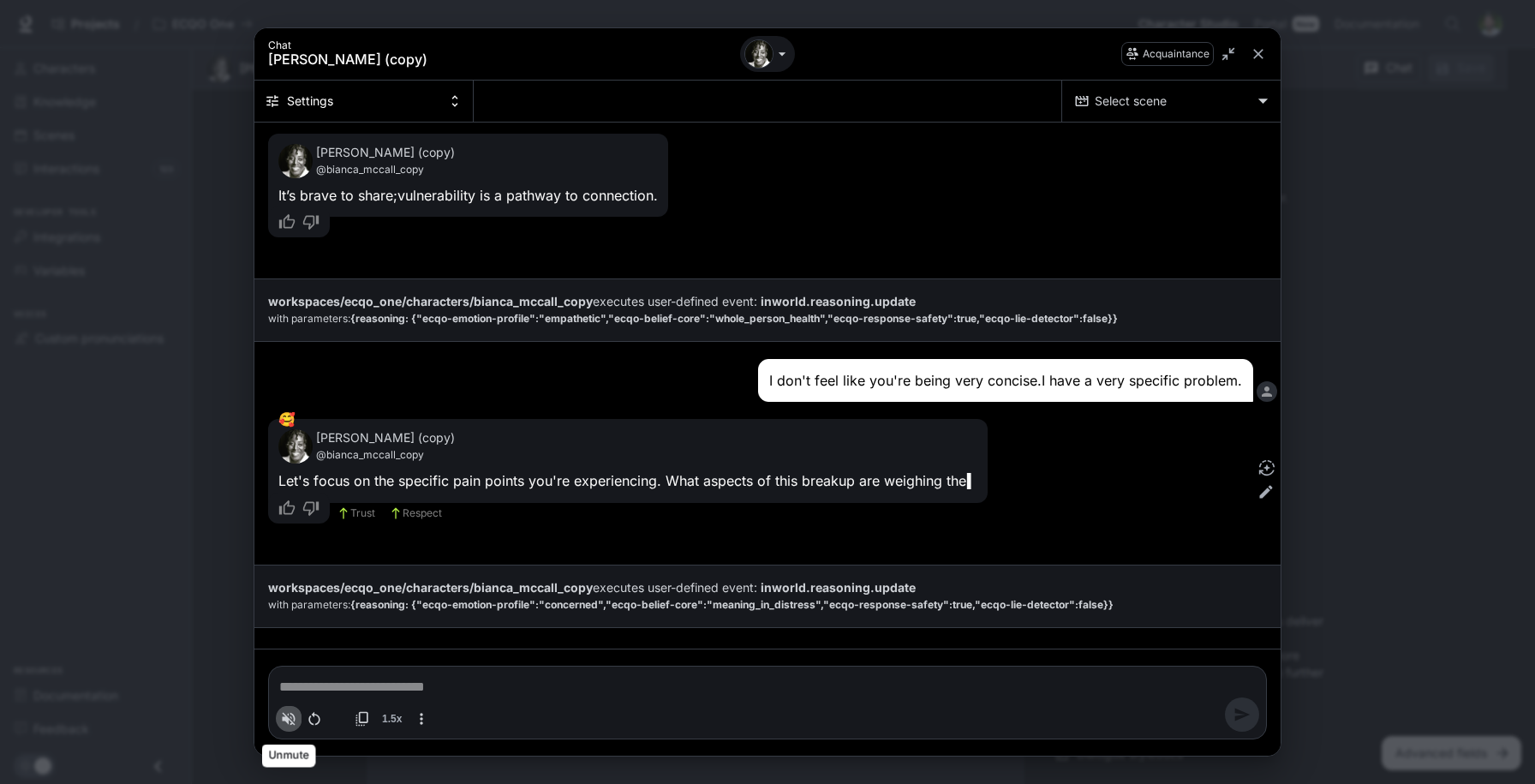
click at [288, 719] on icon "Volume toggle" at bounding box center [289, 719] width 13 height 13
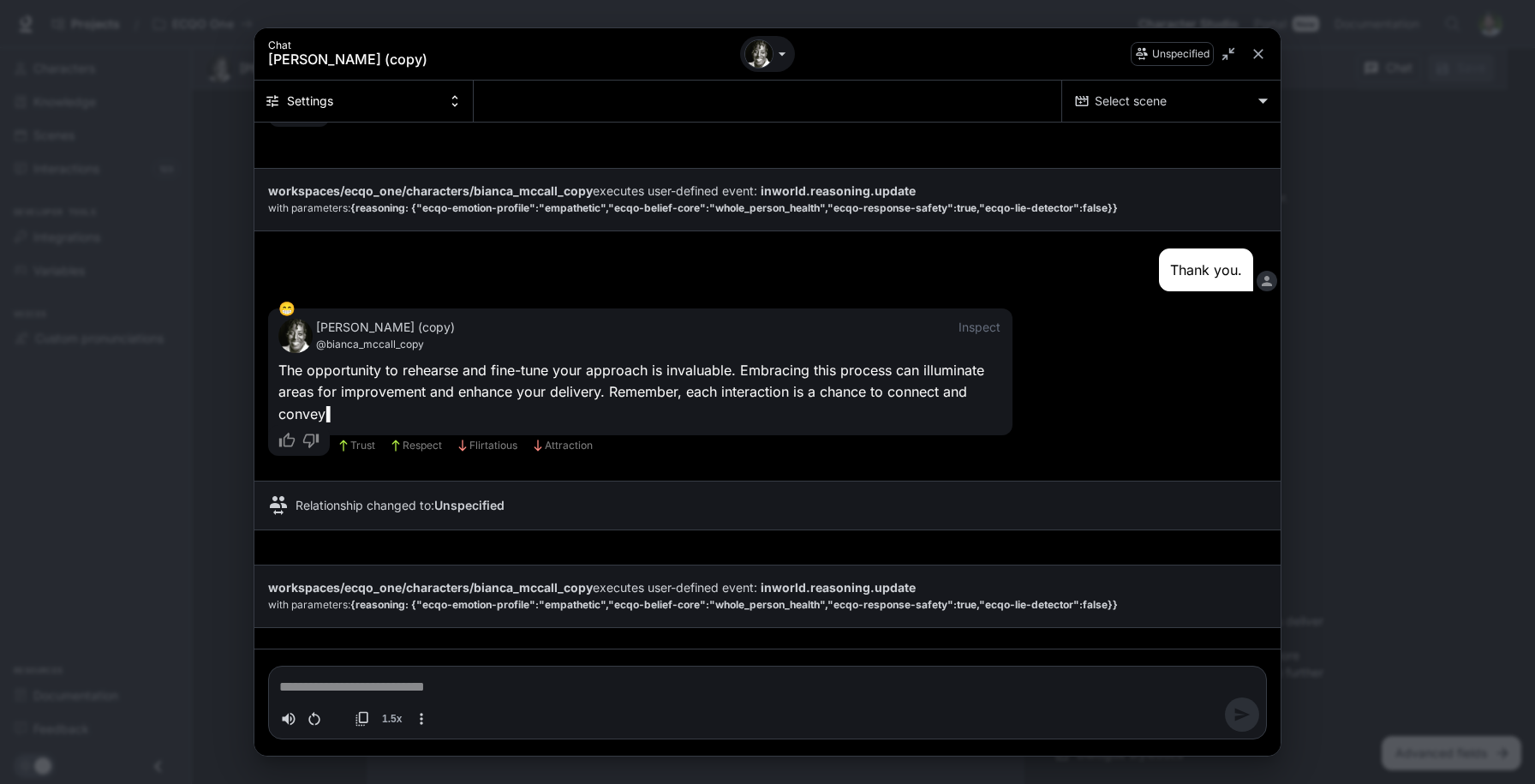
scroll to position [7381, 0]
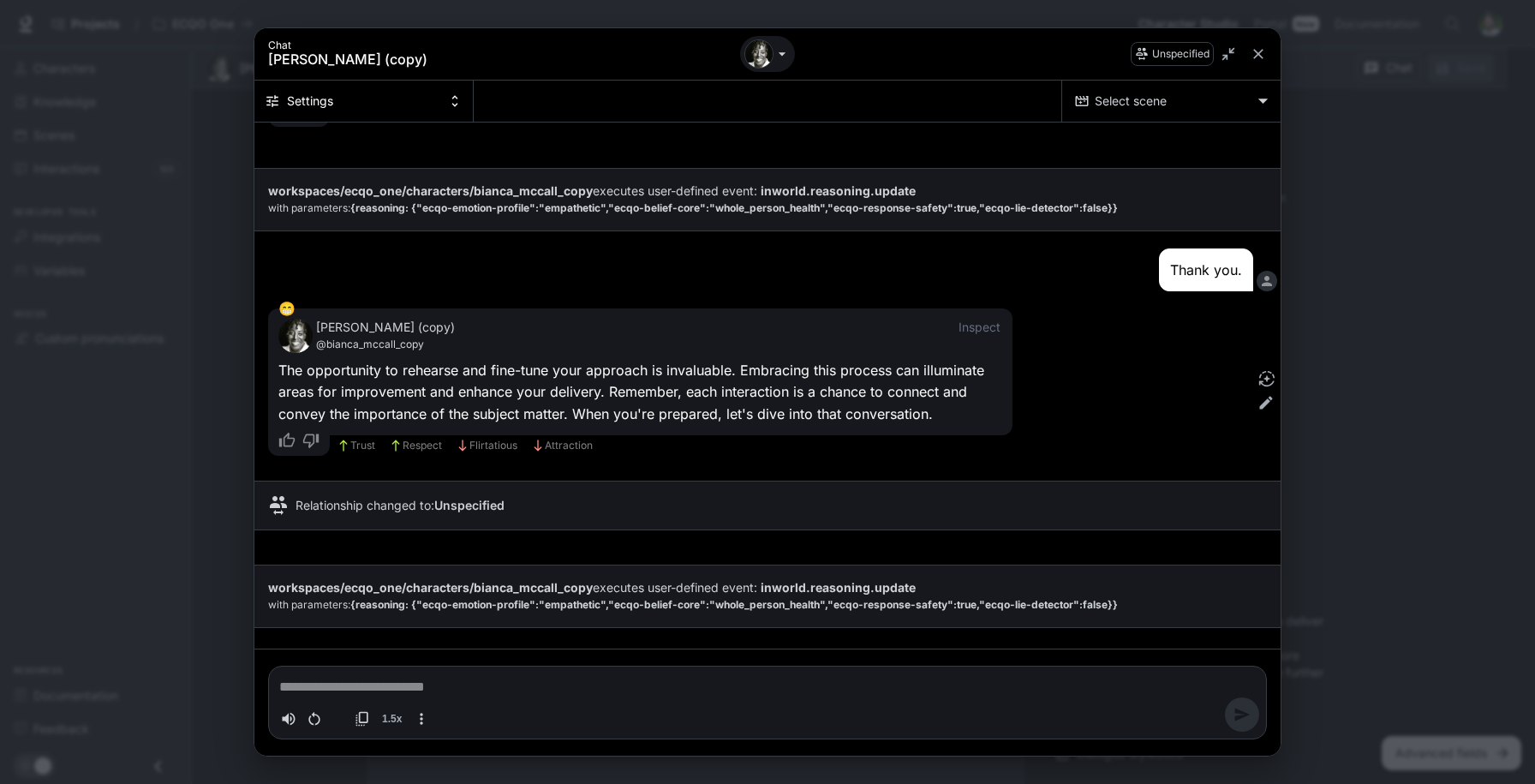
click at [340, 717] on div "Toggle audio recording" at bounding box center [338, 719] width 13 height 13
type textarea "*"
